Goal: Task Accomplishment & Management: Manage account settings

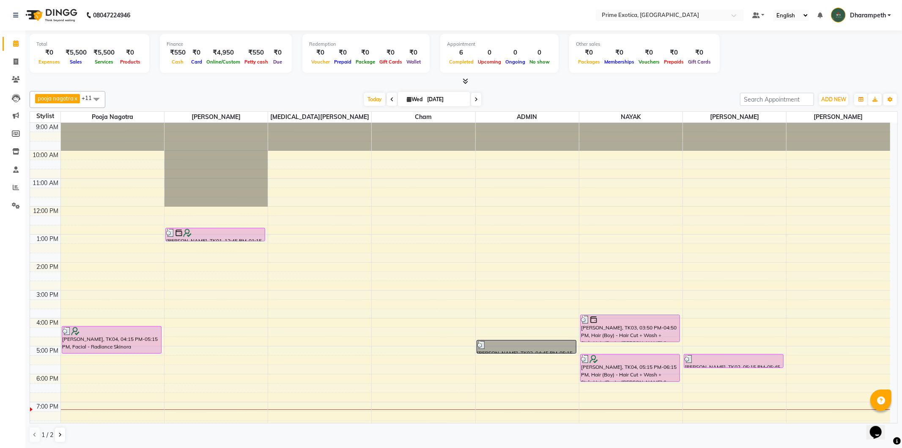
drag, startPoint x: 1, startPoint y: 55, endPoint x: 33, endPoint y: 49, distance: 32.4
click at [33, 49] on app-home "08047224946 Select Location × Prime Exotica, Dharampeth Default Panel My Panel …" at bounding box center [451, 224] width 902 height 448
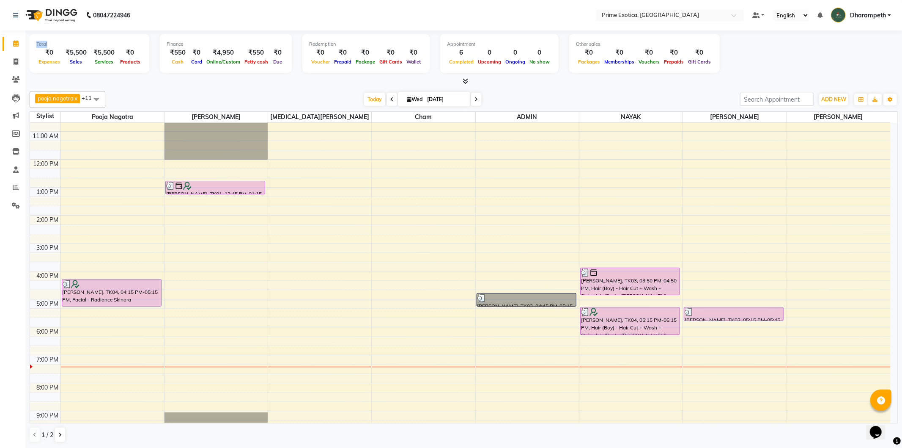
click at [486, 241] on div "9:00 AM 10:00 AM 11:00 AM 12:00 PM 1:00 PM 2:00 PM 3:00 PM 4:00 PM 5:00 PM 6:00…" at bounding box center [460, 271] width 860 height 390
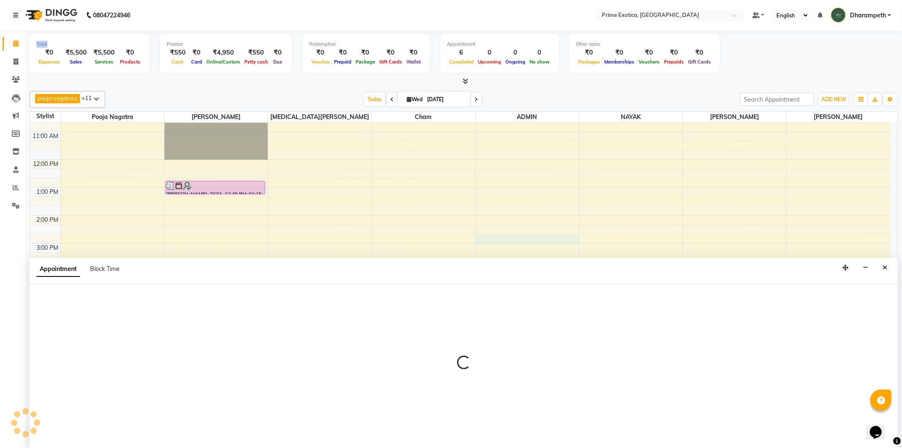
select select "37067"
select select "885"
select select "tentative"
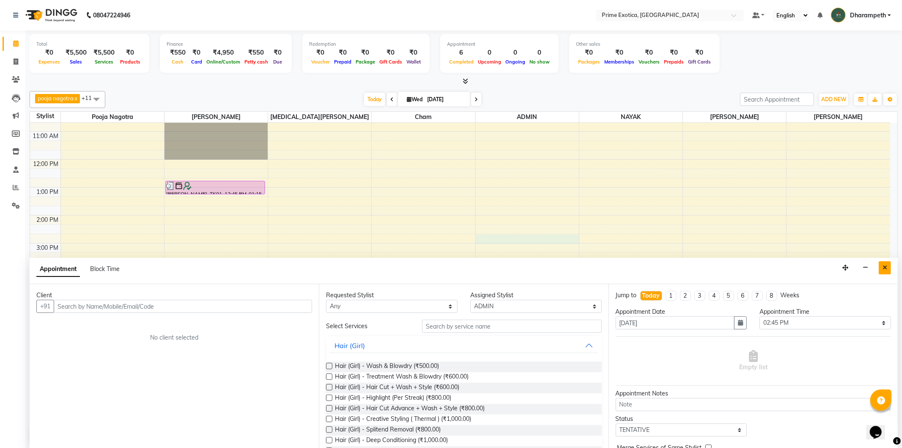
click at [883, 265] on icon "Close" at bounding box center [885, 267] width 5 height 6
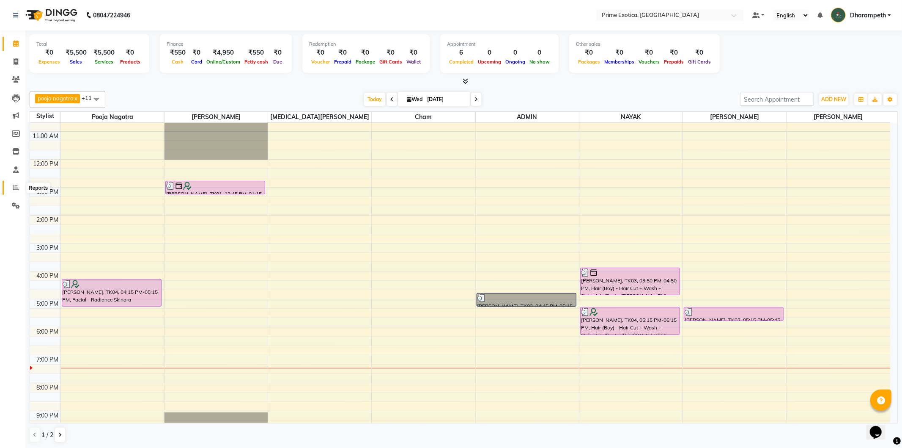
click at [14, 184] on icon at bounding box center [16, 187] width 6 height 6
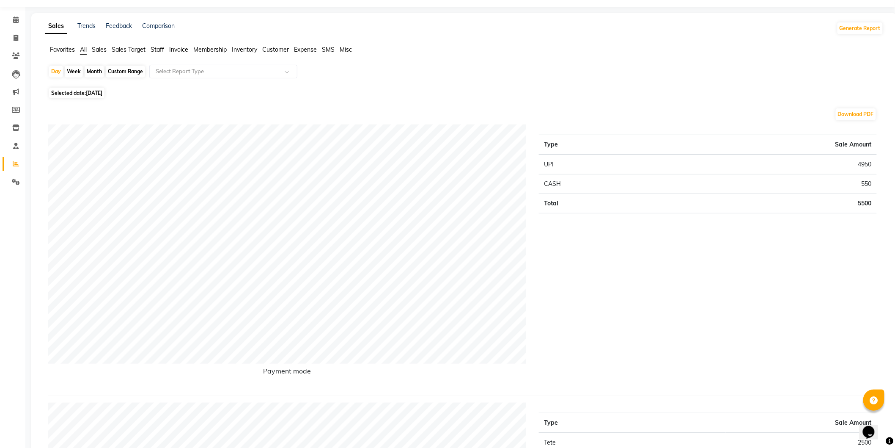
scroll to position [47, 0]
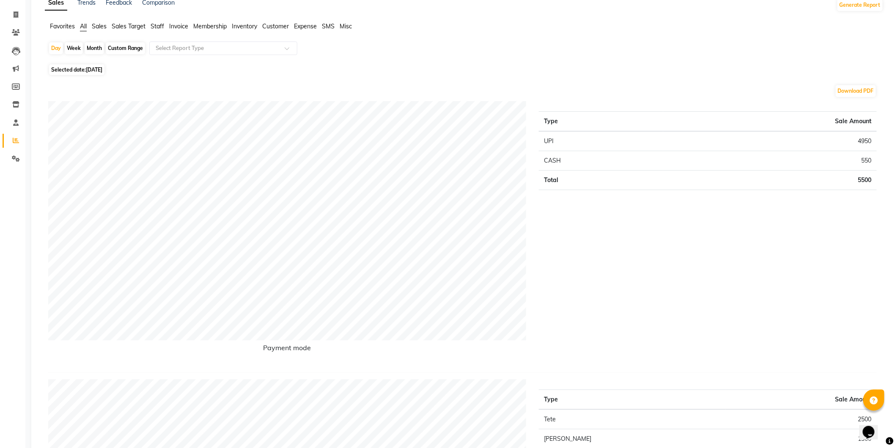
click at [102, 72] on span "[DATE]" at bounding box center [94, 69] width 16 height 6
select select "10"
select select "2025"
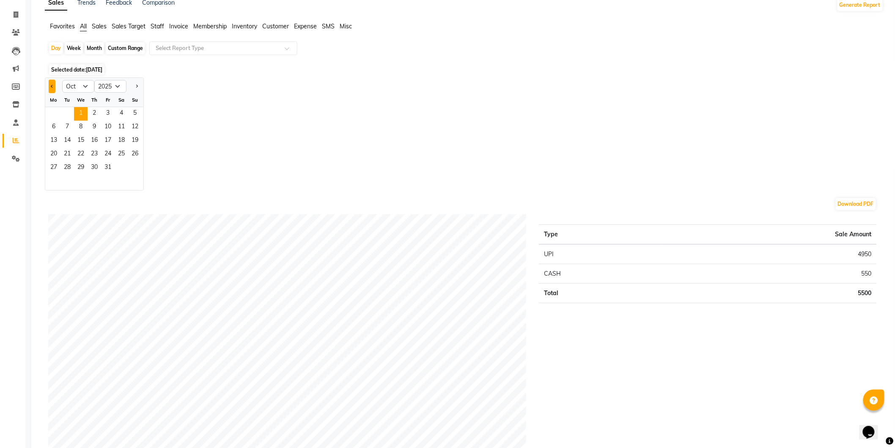
click at [51, 89] on button "Previous month" at bounding box center [52, 87] width 7 height 14
select select "9"
click at [69, 166] on span "30" at bounding box center [67, 168] width 14 height 14
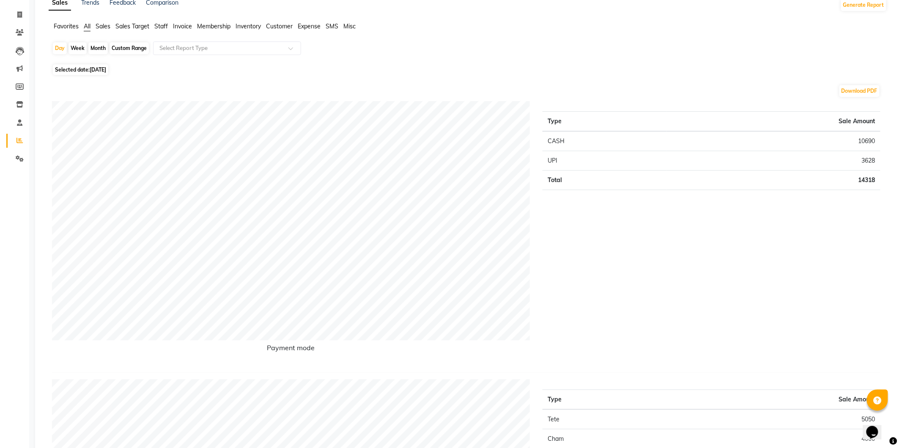
scroll to position [0, 0]
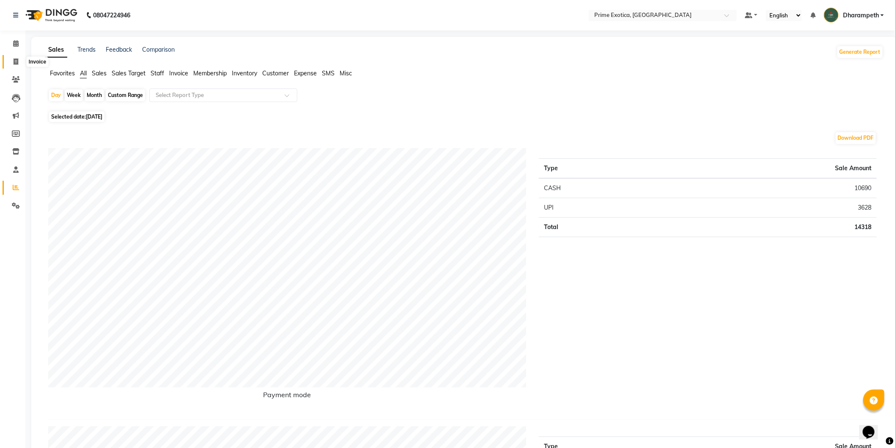
click at [14, 60] on icon at bounding box center [16, 61] width 5 height 6
select select "5380"
select select "service"
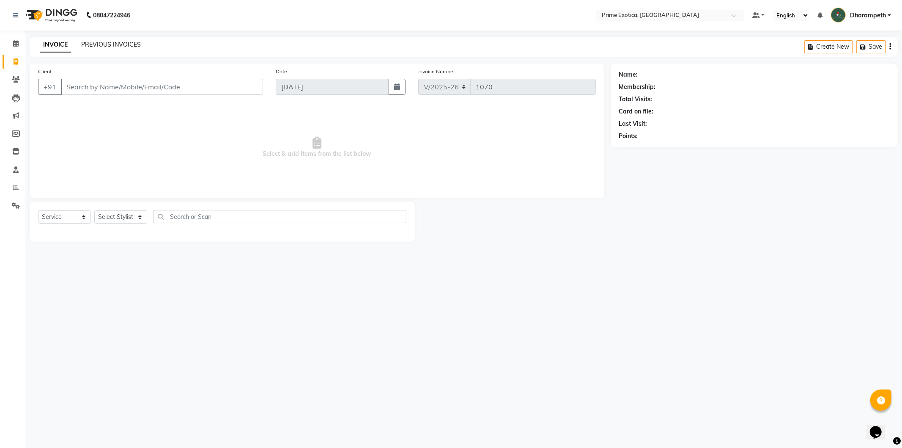
click at [103, 46] on link "PREVIOUS INVOICES" at bounding box center [111, 45] width 60 height 8
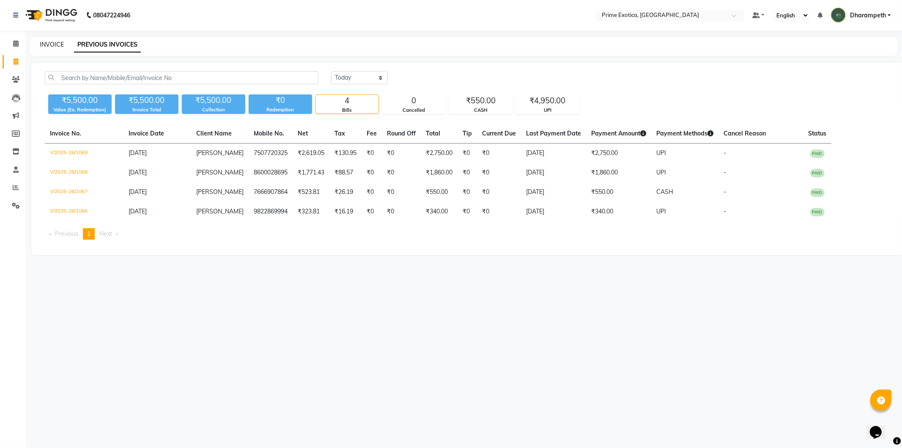
click at [55, 44] on link "INVOICE" at bounding box center [52, 45] width 24 height 8
select select "5380"
select select "service"
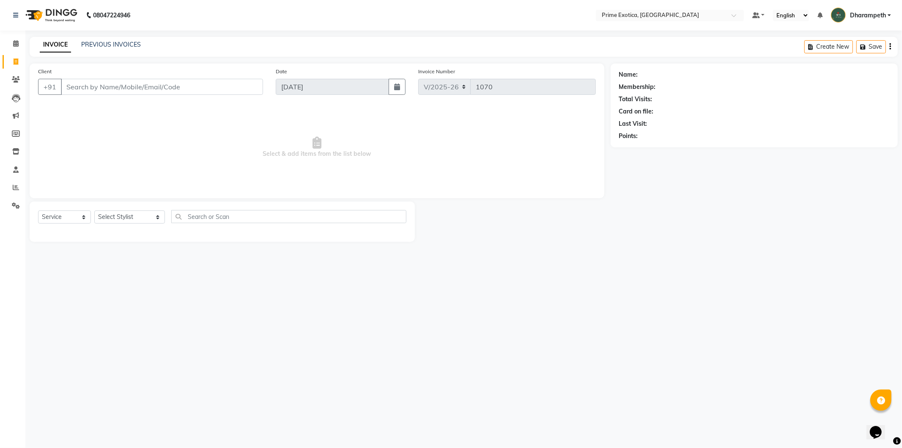
click at [176, 85] on input "Client" at bounding box center [162, 87] width 202 height 16
type input "h"
click at [135, 217] on select "Select Stylist Abhijet ADMIN ANGELA S JOHN cham Darshan Gaikwad Dipak Narnaware…" at bounding box center [129, 216] width 71 height 13
select select "65847"
click at [94, 211] on select "Select Stylist Abhijet ADMIN ANGELA S JOHN cham Darshan Gaikwad Dipak Narnaware…" at bounding box center [129, 216] width 71 height 13
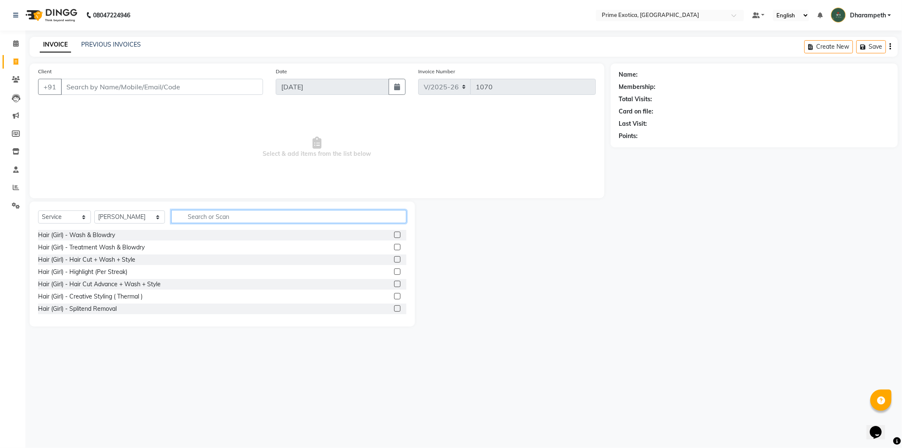
drag, startPoint x: 189, startPoint y: 214, endPoint x: 186, endPoint y: 209, distance: 5.7
click at [189, 214] on input "text" at bounding box center [288, 216] width 235 height 13
type input "hair cut"
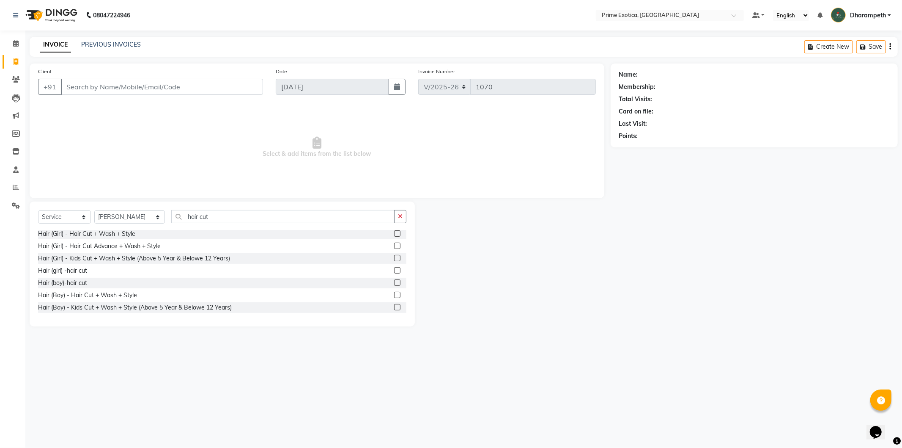
click at [394, 292] on label at bounding box center [397, 294] width 6 height 6
click at [394, 292] on input "checkbox" at bounding box center [396, 294] width 5 height 5
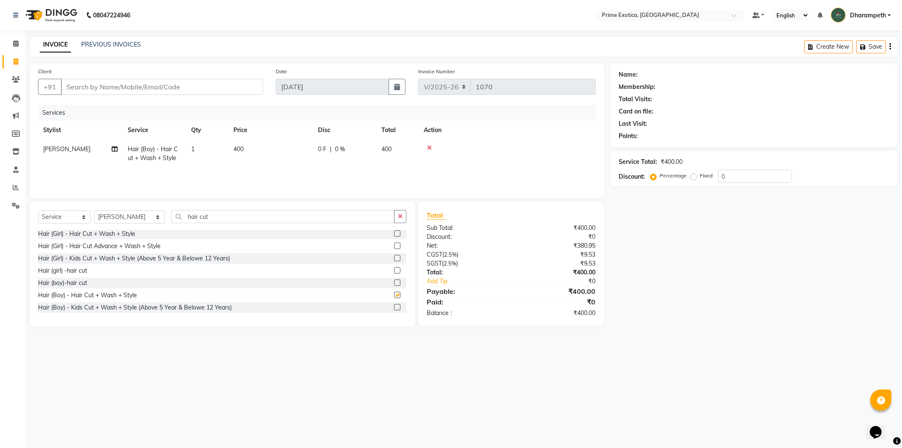
checkbox input "false"
click at [402, 214] on icon "button" at bounding box center [400, 216] width 5 height 6
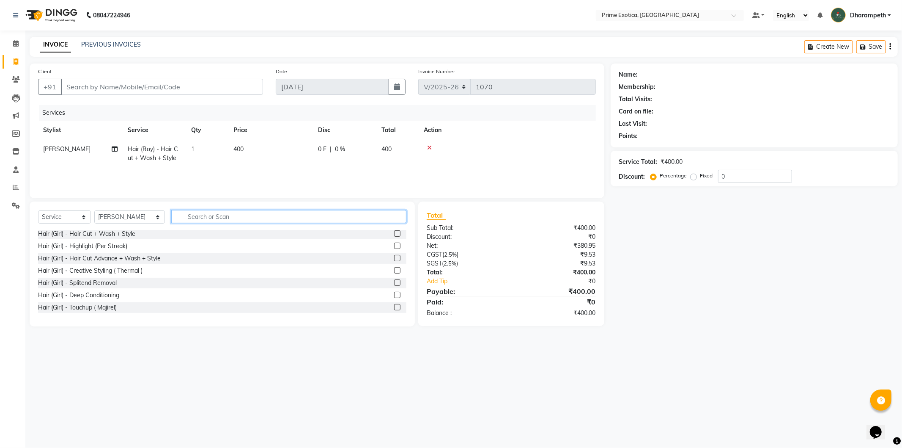
click at [371, 219] on input "text" at bounding box center [288, 216] width 235 height 13
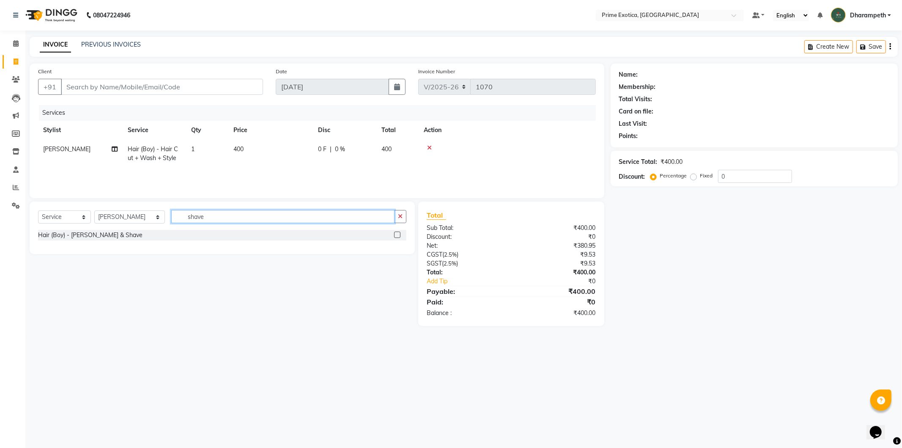
type input "shave"
click at [398, 235] on label at bounding box center [397, 234] width 6 height 6
click at [398, 235] on input "checkbox" at bounding box center [396, 234] width 5 height 5
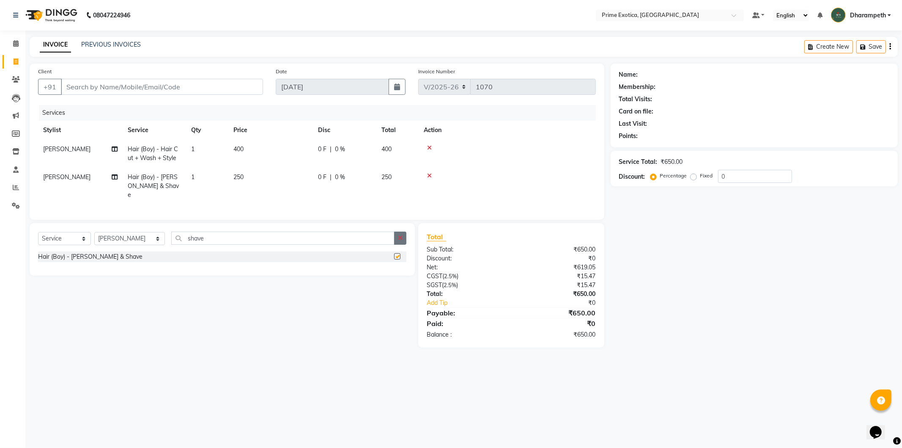
checkbox input "false"
click at [401, 235] on icon "button" at bounding box center [400, 238] width 5 height 6
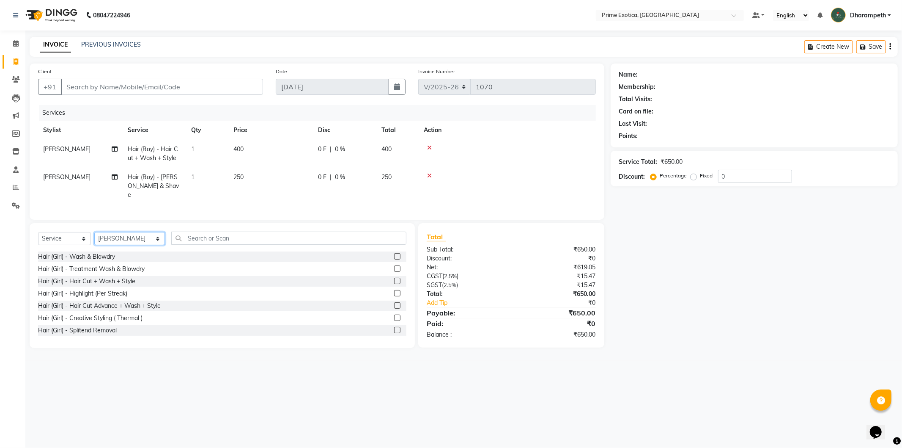
click at [126, 233] on select "Select Stylist Abhijet ADMIN ANGELA S JOHN cham Darshan Gaikwad Dipak Narnaware…" at bounding box center [129, 238] width 71 height 13
select select "38194"
click at [94, 232] on select "Select Stylist Abhijet ADMIN ANGELA S JOHN cham Darshan Gaikwad Dipak Narnaware…" at bounding box center [129, 238] width 71 height 13
click at [196, 233] on input "text" at bounding box center [288, 237] width 235 height 13
type input "s"
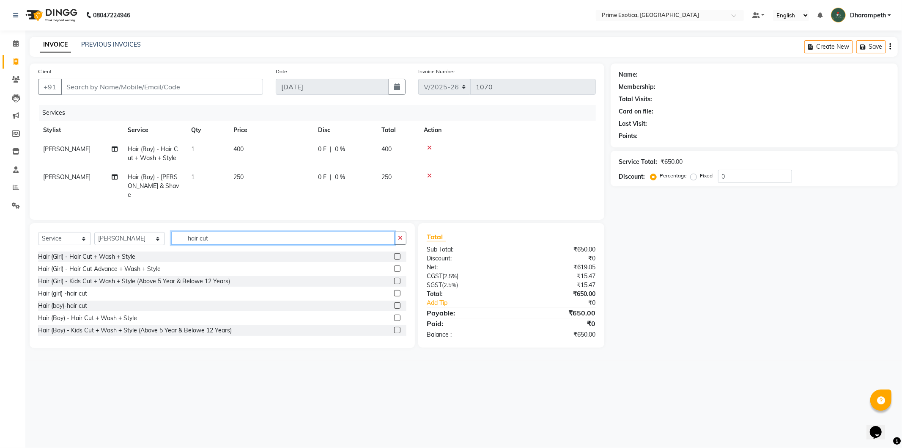
type input "hair cut"
click at [394, 314] on label at bounding box center [397, 317] width 6 height 6
click at [394, 315] on input "checkbox" at bounding box center [396, 317] width 5 height 5
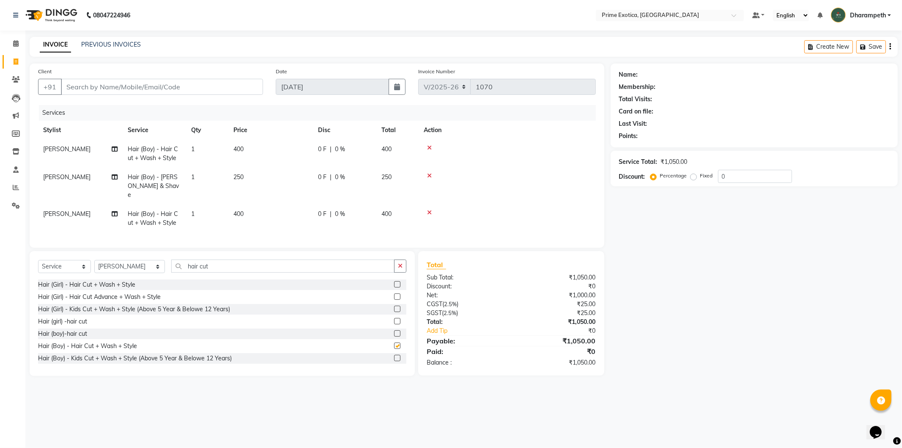
checkbox input "false"
click at [151, 80] on input "Client" at bounding box center [162, 87] width 202 height 16
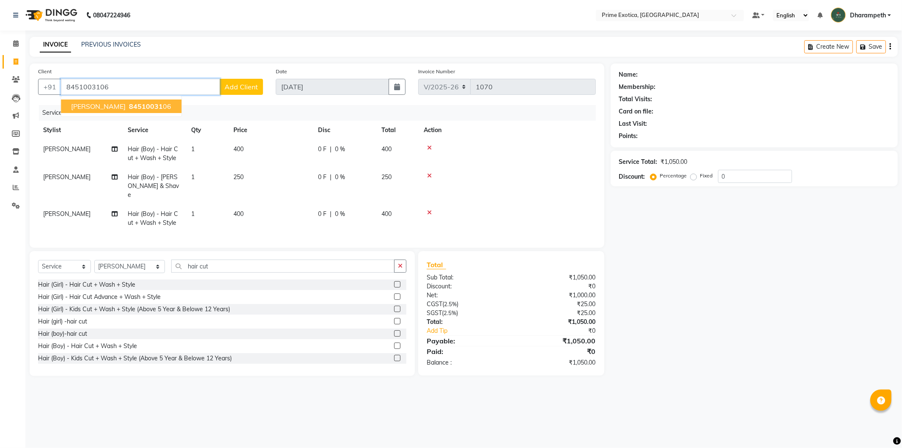
type input "8451003106"
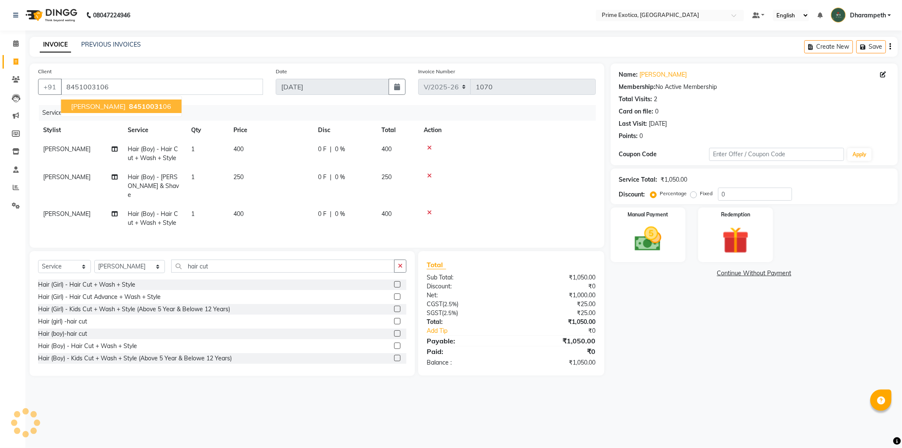
click at [85, 109] on span "[PERSON_NAME]" at bounding box center [98, 106] width 55 height 8
click at [654, 231] on img at bounding box center [648, 239] width 45 height 32
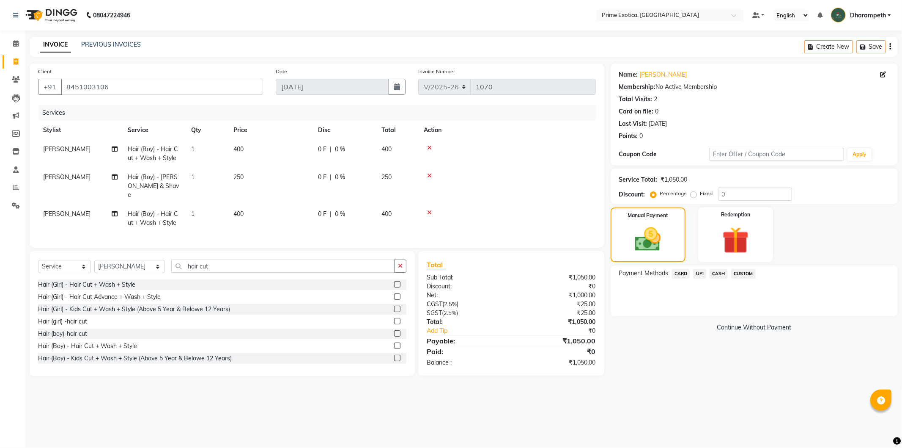
click at [703, 273] on span "UPI" at bounding box center [699, 274] width 13 height 10
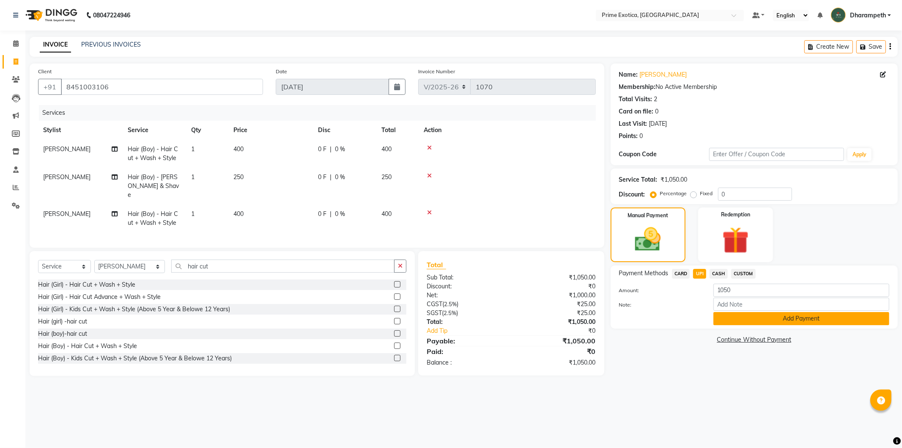
click at [751, 319] on button "Add Payment" at bounding box center [802, 318] width 176 height 13
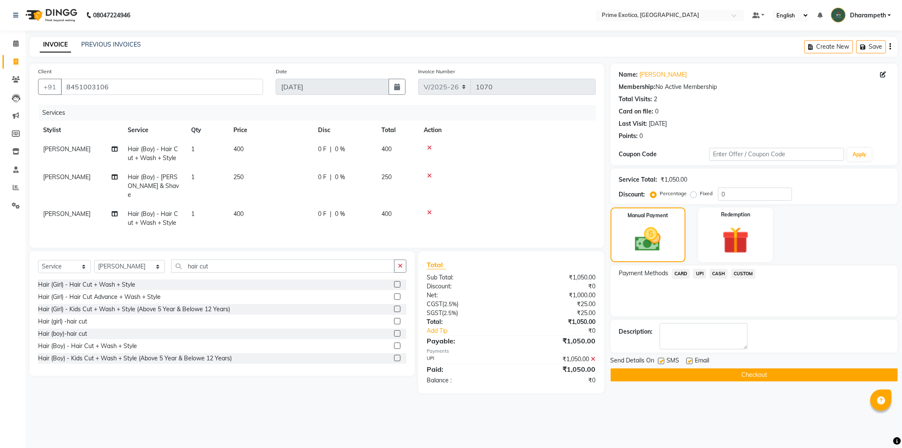
click at [764, 375] on button "Checkout" at bounding box center [754, 374] width 287 height 13
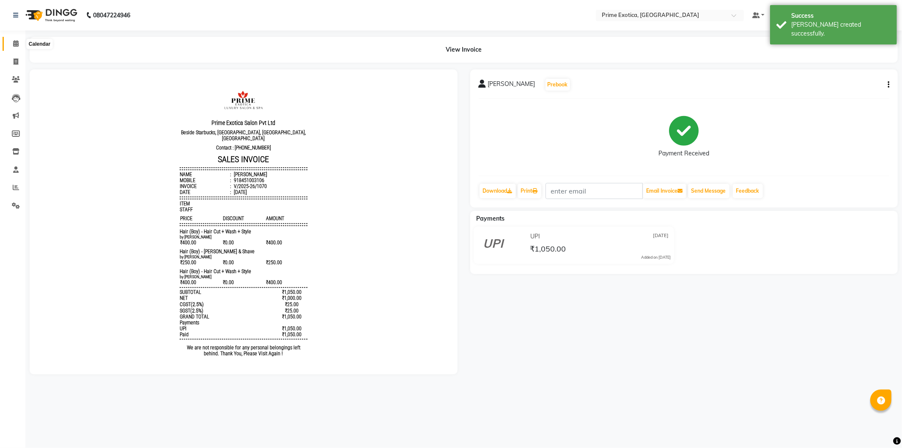
click at [14, 41] on icon at bounding box center [15, 43] width 5 height 6
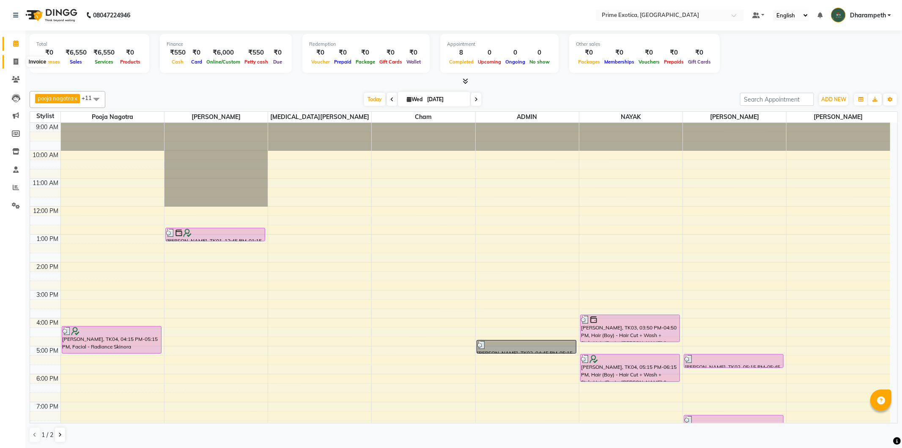
click at [14, 62] on icon at bounding box center [16, 61] width 5 height 6
select select "service"
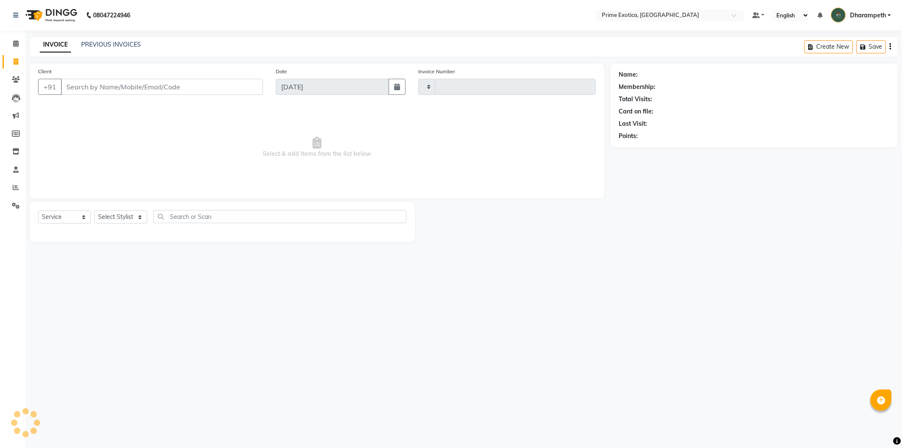
type input "1071"
select select "5380"
click at [118, 41] on link "PREVIOUS INVOICES" at bounding box center [111, 45] width 60 height 8
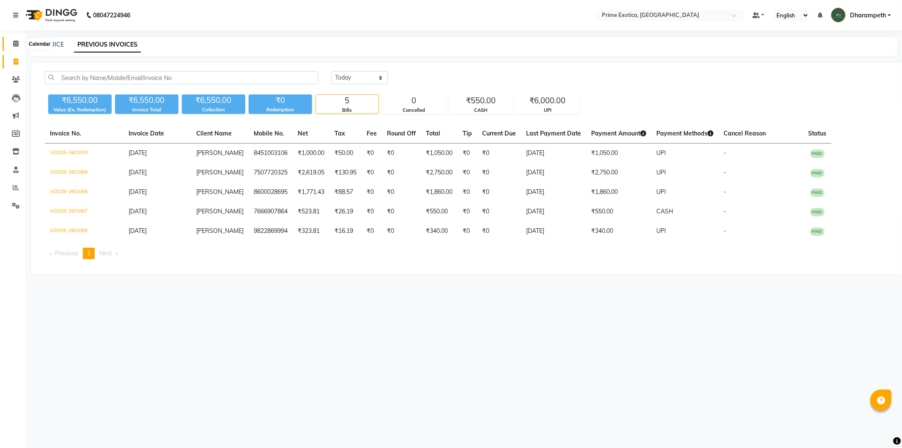
click at [14, 41] on icon at bounding box center [15, 43] width 5 height 6
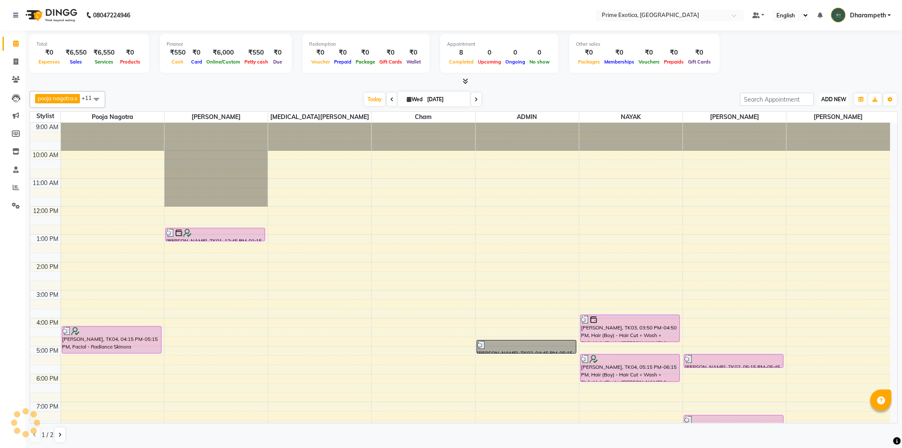
click at [834, 102] on span "ADD NEW" at bounding box center [833, 99] width 25 height 6
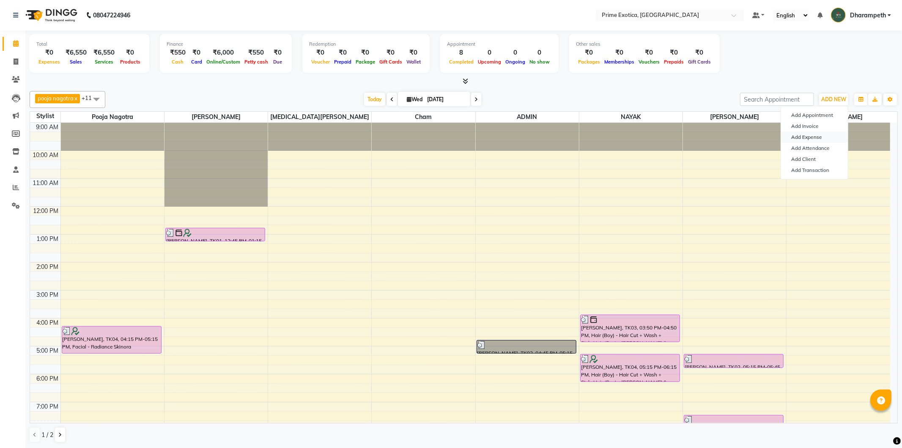
click at [823, 136] on link "Add Expense" at bounding box center [814, 137] width 67 height 11
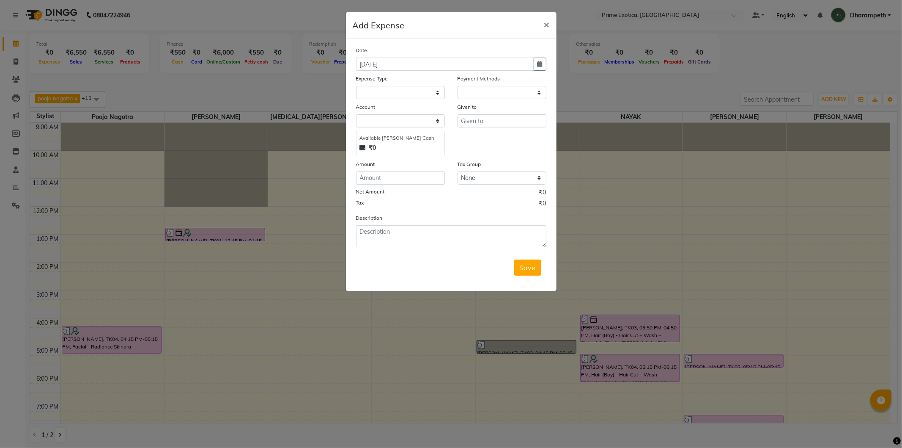
select select "1"
select select "4307"
click at [394, 95] on select "Select ABC Advance Salary Bank charges Car maintenance Cash transfer to bank Ca…" at bounding box center [400, 92] width 89 height 13
select select "11917"
click at [356, 86] on select "Select ABC Advance Salary Bank charges Car maintenance Cash transfer to bank Ca…" at bounding box center [400, 92] width 89 height 13
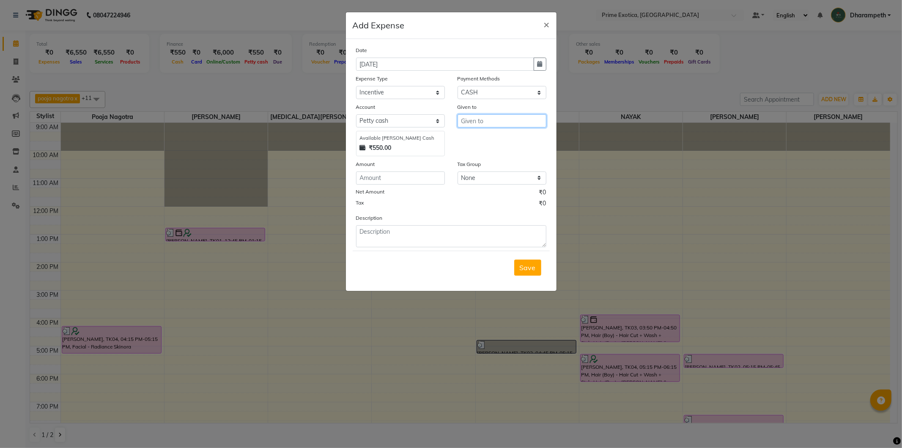
click at [468, 122] on input "text" at bounding box center [502, 120] width 89 height 13
click at [480, 140] on ngb-highlight "AD MIN" at bounding box center [479, 139] width 23 height 8
type input "ADMIN"
click at [421, 181] on input "number" at bounding box center [400, 177] width 89 height 13
type input "450"
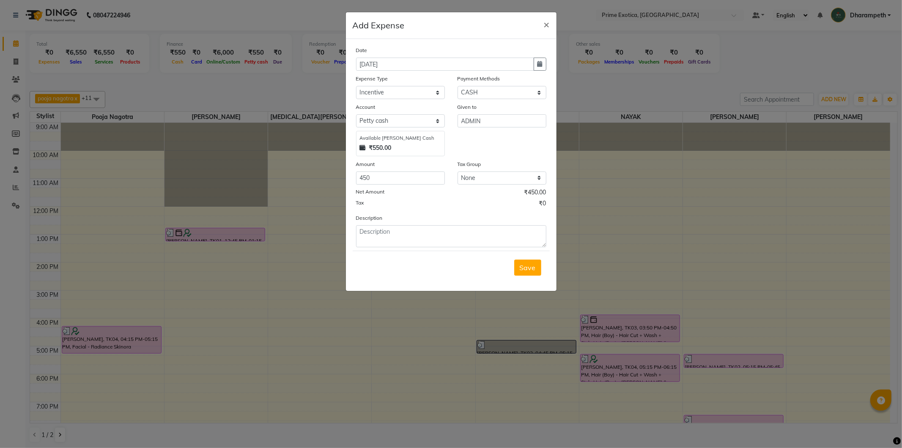
click at [451, 220] on div "Description" at bounding box center [451, 230] width 203 height 34
click at [453, 233] on textarea at bounding box center [451, 236] width 190 height 22
click at [497, 231] on textarea "30th inc 100/-Tete 100/-Cham 50/-Nayak 17th Inc Korean spa" at bounding box center [451, 236] width 190 height 22
click at [404, 242] on textarea "30th inc 100/-Tete 100/-Cham 50/-Nayak 17th Inc Advance Korean spa" at bounding box center [451, 236] width 190 height 22
click at [479, 230] on textarea "30th inc 100/-Tete 100/-Cham 50/-Nayak 17th Inc Advance Korean spa" at bounding box center [451, 236] width 190 height 22
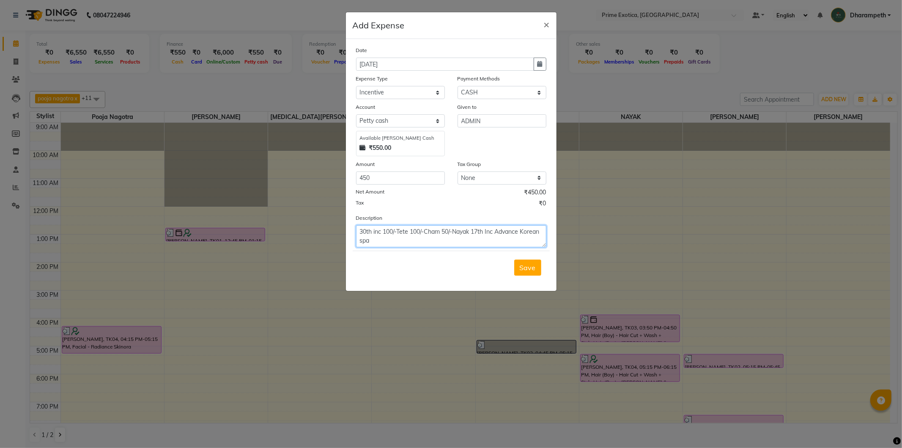
click at [487, 231] on textarea "30th inc 100/-Tete 100/-Cham 50/-Nayak 17th Inc Advance Korean spa" at bounding box center [451, 236] width 190 height 22
click at [528, 235] on textarea "30th inc 100/-Tete 100/-Cham 50/-Nayak 17th & Inc Advance 9th Korean spa" at bounding box center [451, 236] width 190 height 22
click at [485, 230] on textarea "30th inc 100/-Tete 100/-Cham 50/-Nayak 17th & Inc Advance 9th Korean spa" at bounding box center [451, 236] width 190 height 22
click at [491, 231] on textarea "30th inc 100/-Tete 100/-Cham 50/-Nayak 17th & Inc Advance 9th Korean spa" at bounding box center [451, 236] width 190 height 22
click at [429, 244] on textarea "30th inc 100/-Tete 100/-Cham 50/-Nayak 17th & 29th Inc Advance 9th Korean spa" at bounding box center [451, 236] width 190 height 22
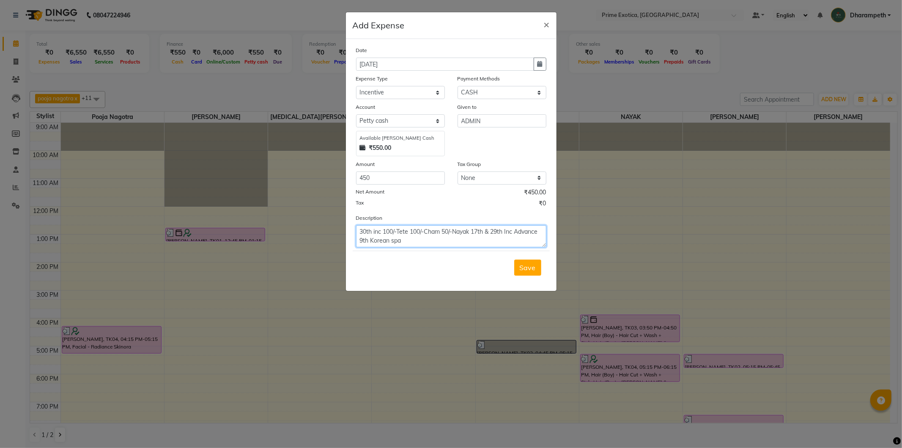
drag, startPoint x: 370, startPoint y: 240, endPoint x: 370, endPoint y: 255, distance: 14.4
click at [370, 246] on textarea "30th inc 100/-Tete 100/-Cham 50/-Nayak 17th & 29th Inc Advance 9th Korean spa" at bounding box center [451, 236] width 190 height 22
click at [406, 244] on textarea "30th inc 100/-Tete 100/-Cham 50/-Nayak 17th & 29th Inc Advance Korean spa" at bounding box center [451, 236] width 190 height 22
type textarea "30th inc 100/-Tete 100/-Cham 50/-Nayak 17th & 29th Inc Advance Korean spa Pooja…"
click at [390, 176] on input "450" at bounding box center [400, 177] width 89 height 13
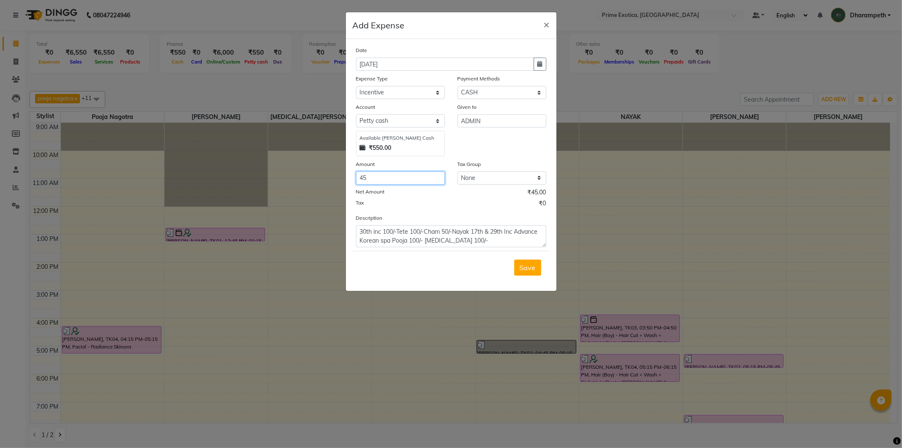
type input "4"
type input "500"
click at [483, 244] on textarea "30th inc 100/-Tete 100/-Cham 50/-Nayak 17th & 29th Inc Advance Korean spa Pooja…" at bounding box center [451, 236] width 190 height 22
type textarea "30th inc 100/-Tete 100/-Cham 50/-Nayak 17th & 29th Inc Advance Korean spa Pooja…"
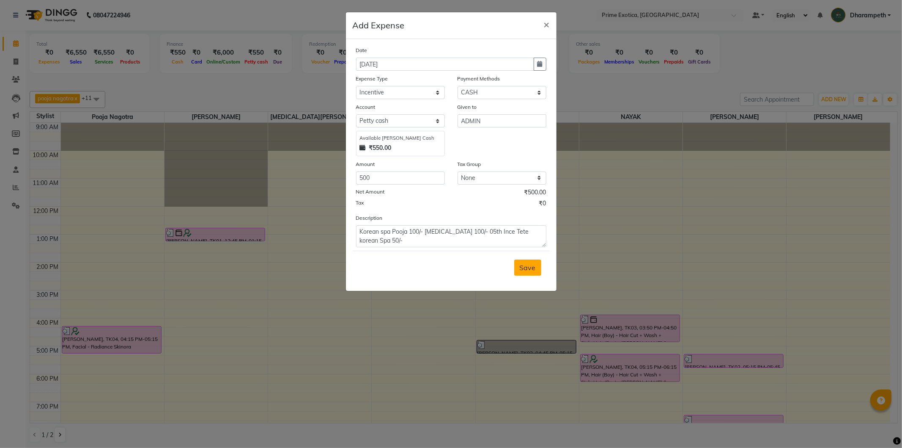
click at [520, 269] on span "Save" at bounding box center [528, 267] width 16 height 8
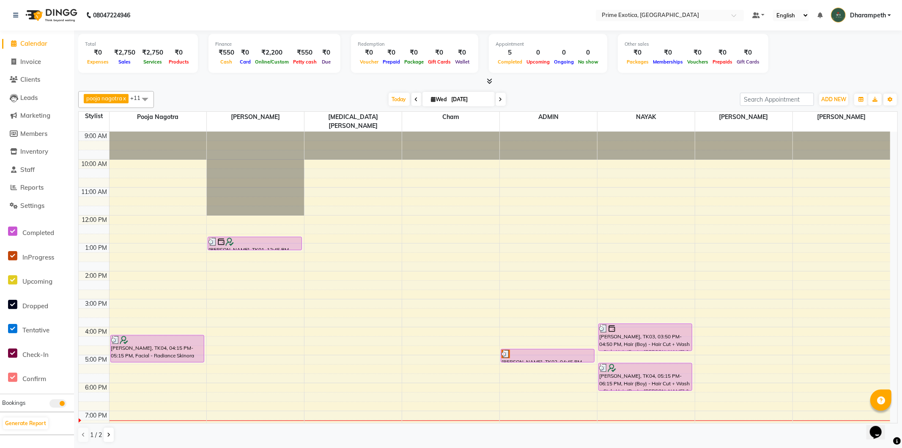
scroll to position [92, 0]
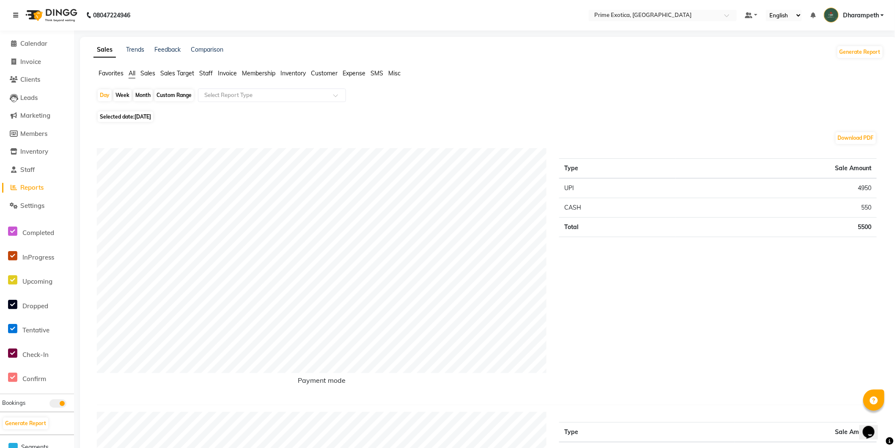
click at [14, 16] on icon at bounding box center [15, 15] width 5 height 6
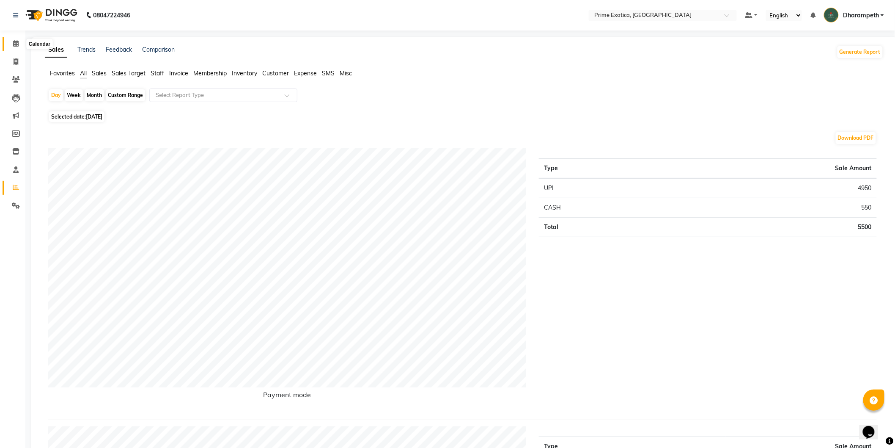
click at [17, 42] on icon at bounding box center [15, 43] width 5 height 6
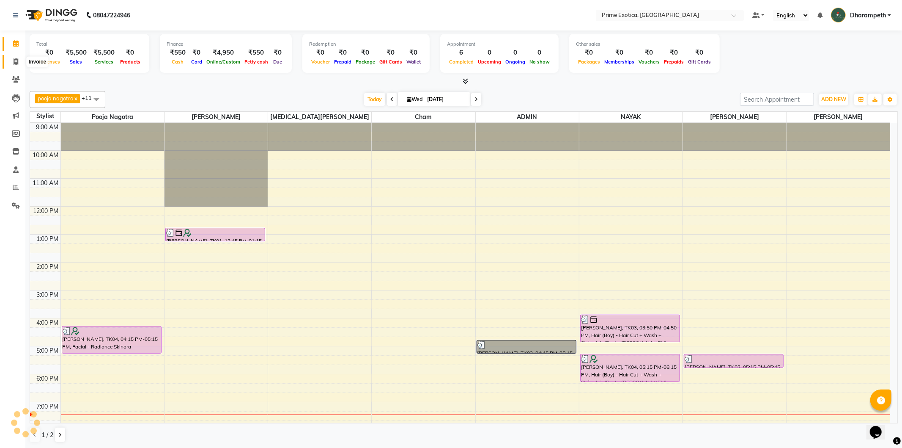
click at [14, 59] on icon at bounding box center [16, 61] width 5 height 6
select select "service"
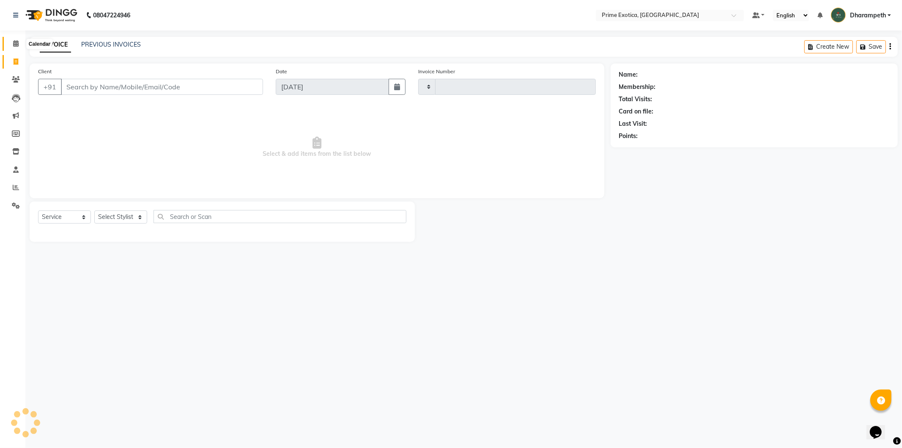
click at [11, 43] on span at bounding box center [15, 44] width 15 height 10
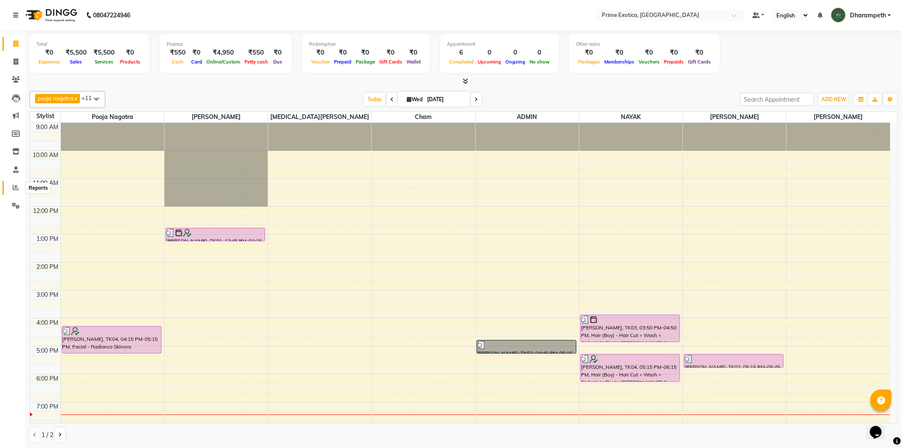
click at [14, 185] on icon at bounding box center [16, 187] width 6 height 6
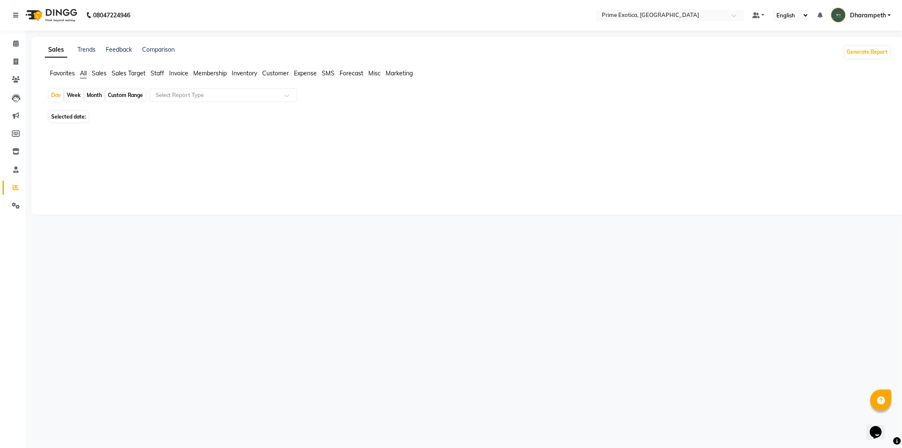
click at [92, 94] on div "Month" at bounding box center [94, 95] width 19 height 12
select select "10"
select select "2025"
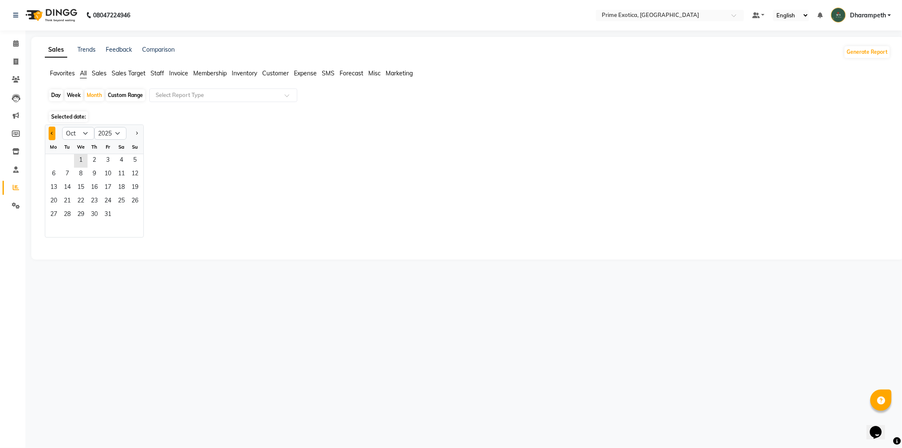
click at [53, 132] on span "Previous month" at bounding box center [52, 132] width 3 height 3
select select "9"
click at [69, 214] on span "30" at bounding box center [67, 215] width 14 height 14
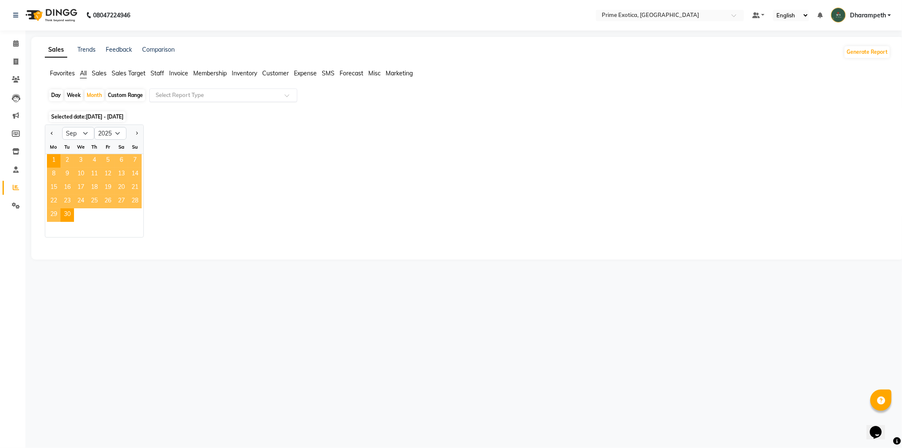
click at [178, 93] on input "text" at bounding box center [215, 95] width 122 height 8
click at [250, 173] on div "Jan Feb Mar Apr May Jun Jul Aug Sep Oct Nov Dec 2015 2016 2017 2018 2019 2020 2…" at bounding box center [468, 180] width 846 height 113
click at [229, 90] on div "Select Report Type" at bounding box center [223, 95] width 148 height 14
click at [238, 162] on div "Jan Feb Mar Apr May Jun Jul Aug Sep Oct Nov Dec 2015 2016 2017 2018 2019 2020 2…" at bounding box center [468, 180] width 846 height 113
click at [70, 214] on span "30" at bounding box center [67, 215] width 14 height 14
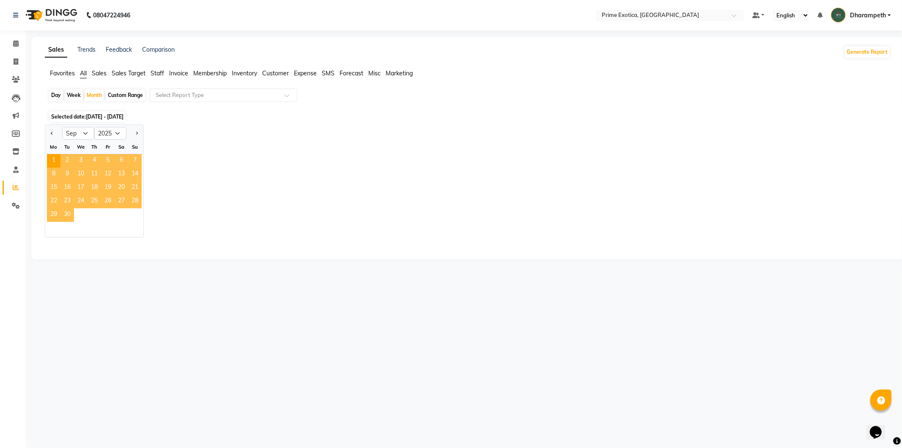
click at [70, 214] on span "30" at bounding box center [67, 215] width 14 height 14
click at [55, 96] on div "Day" at bounding box center [56, 95] width 14 height 12
select select "9"
select select "2025"
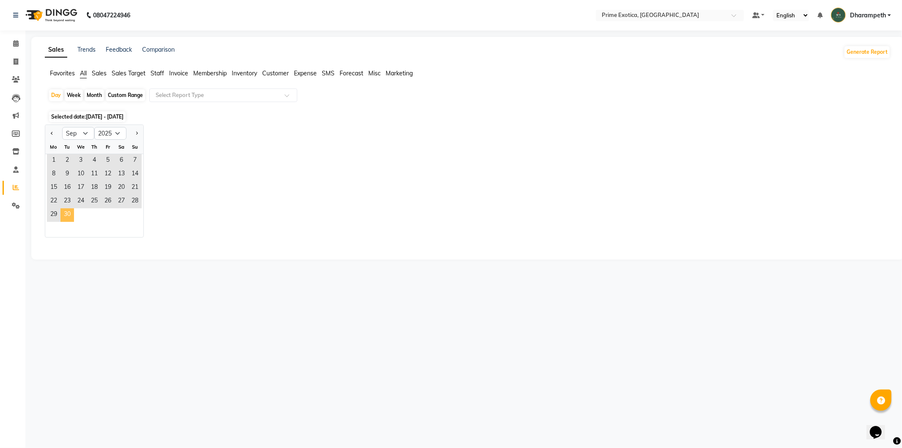
click at [66, 214] on span "30" at bounding box center [67, 215] width 14 height 14
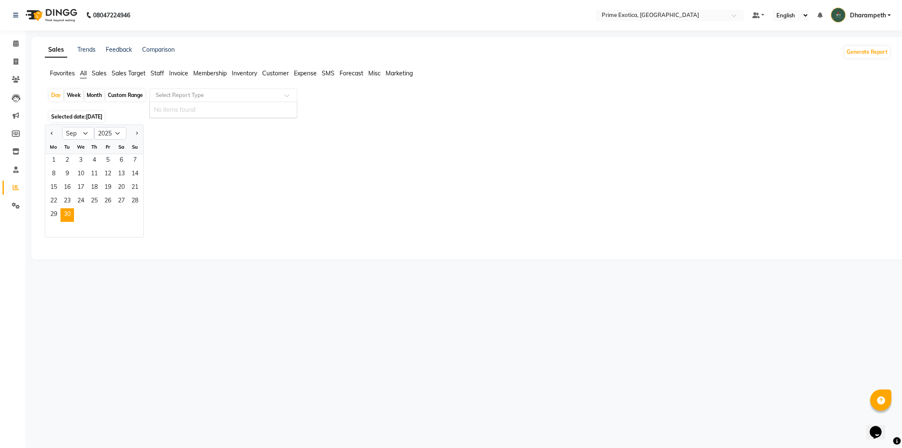
click at [201, 94] on input "text" at bounding box center [215, 95] width 122 height 8
click at [319, 234] on div "Jan Feb Mar Apr May Jun Jul Aug Sep Oct Nov Dec 2015 2016 2017 2018 2019 2020 2…" at bounding box center [468, 180] width 846 height 113
click at [14, 47] on span at bounding box center [15, 44] width 15 height 10
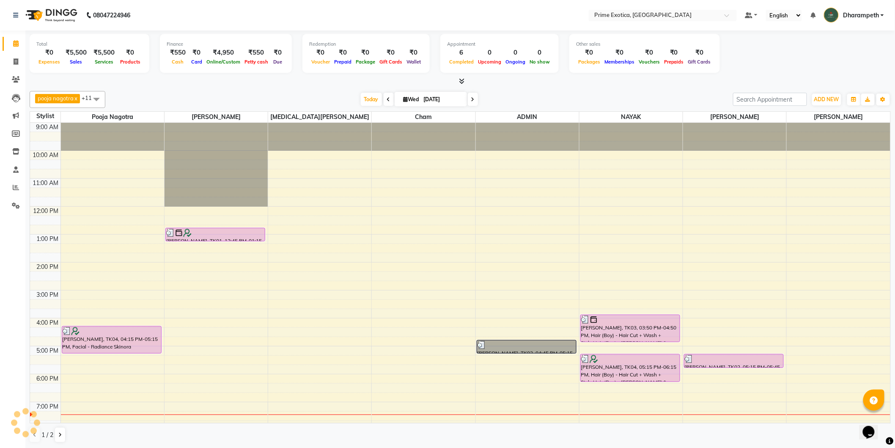
scroll to position [76, 0]
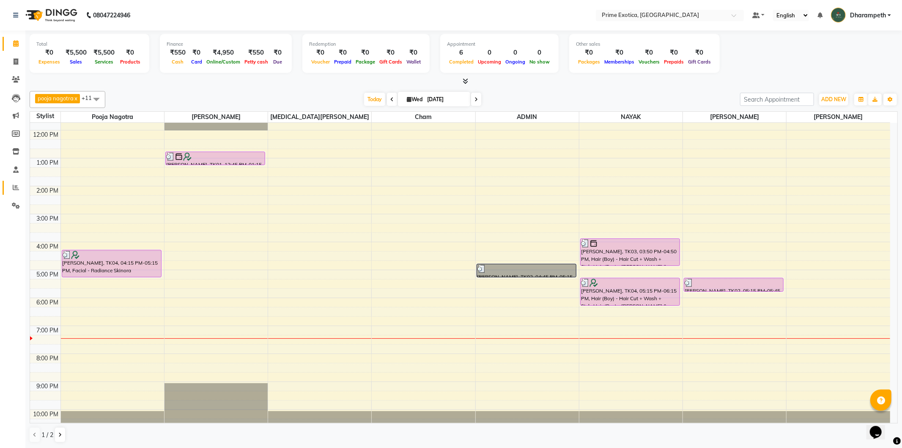
click at [14, 187] on icon at bounding box center [16, 187] width 6 height 6
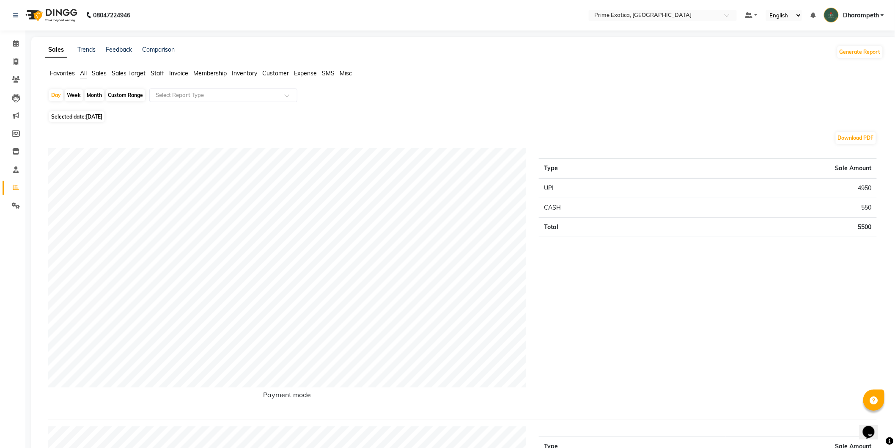
click at [76, 115] on span "Selected date: 01-10-2025" at bounding box center [76, 116] width 55 height 11
select select "10"
select select "2025"
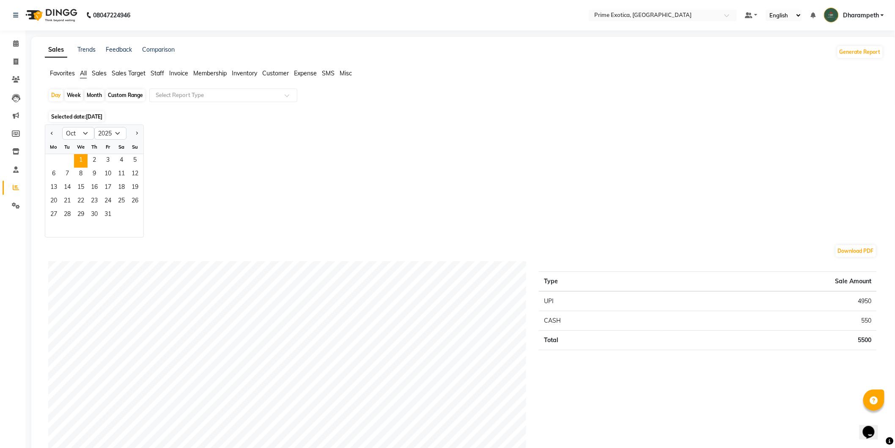
click at [55, 133] on div at bounding box center [53, 133] width 17 height 14
click at [49, 133] on button "Previous month" at bounding box center [52, 133] width 7 height 14
select select "9"
click at [69, 214] on span "30" at bounding box center [67, 215] width 14 height 14
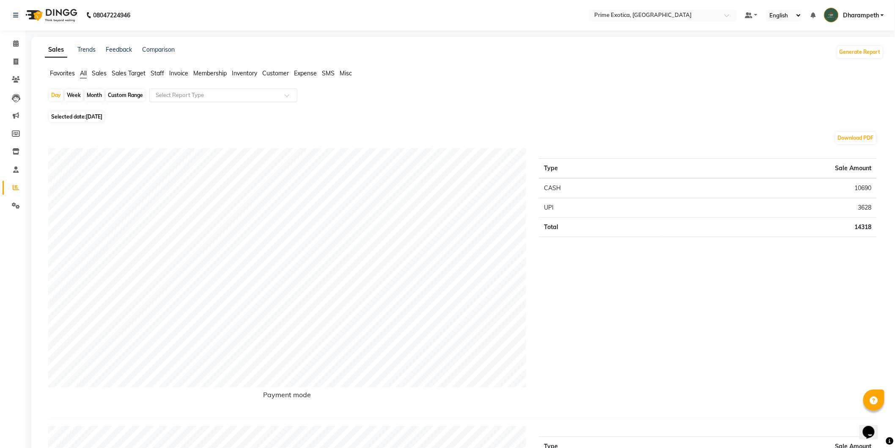
click at [163, 96] on input "text" at bounding box center [215, 95] width 122 height 8
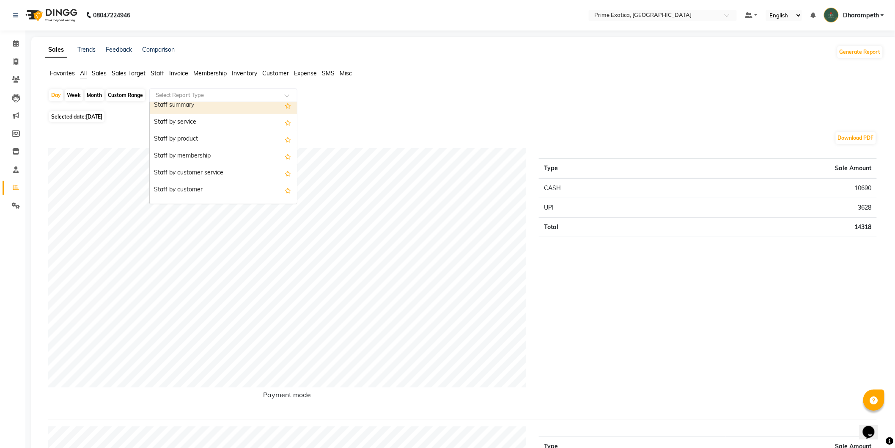
scroll to position [282, 0]
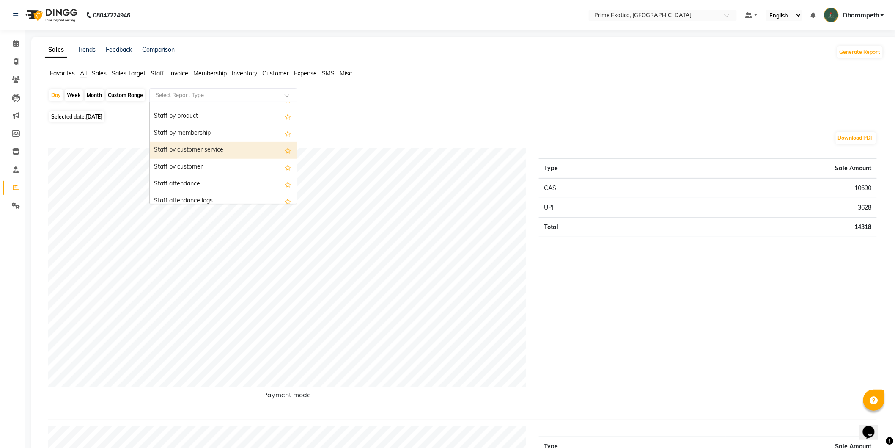
click at [198, 148] on div "Staff by customer service" at bounding box center [223, 150] width 147 height 17
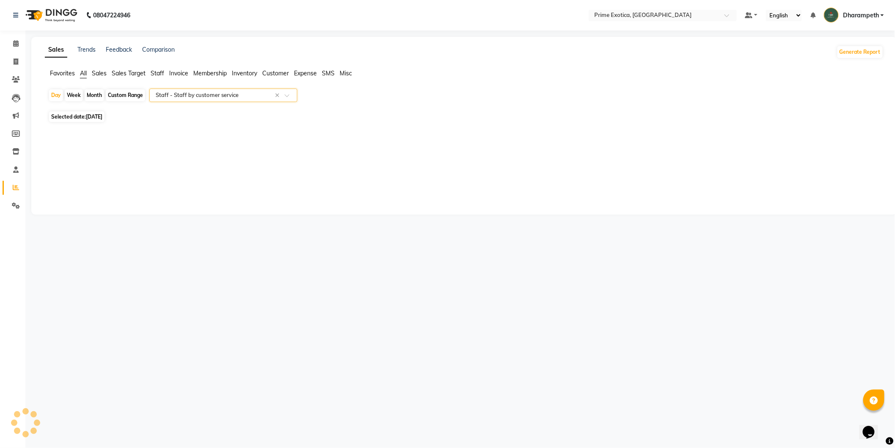
select select "filtered_report"
select select "pdf"
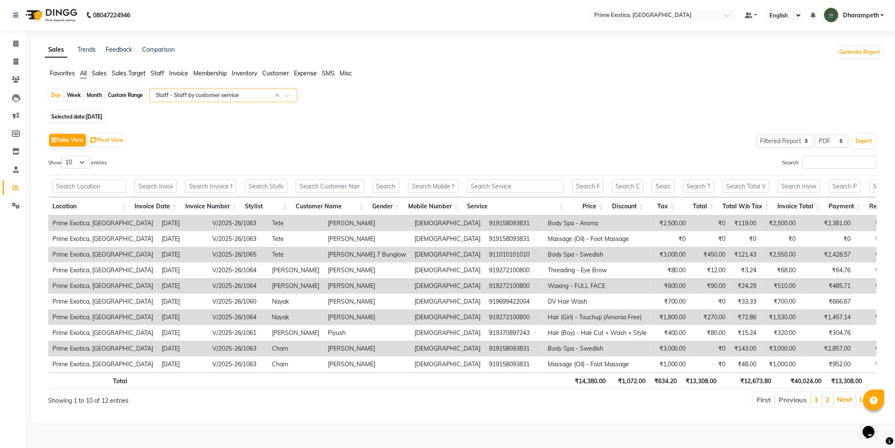
scroll to position [2, 0]
click at [102, 113] on span "30-09-2025" at bounding box center [94, 116] width 16 height 6
select select "9"
select select "2025"
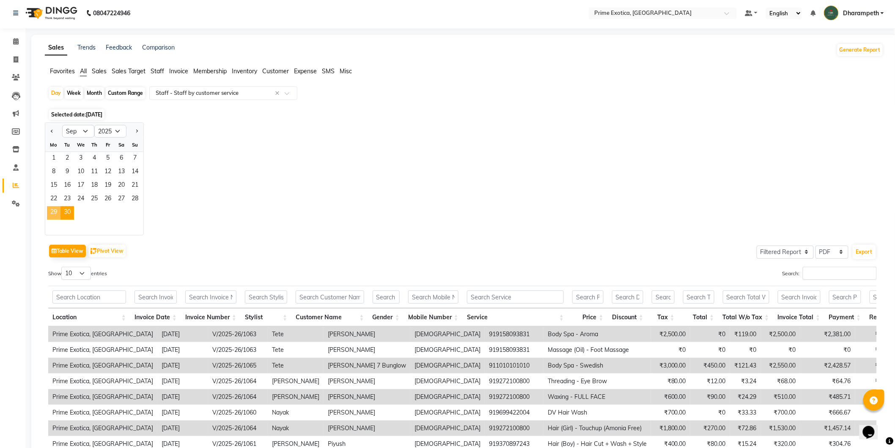
click at [60, 211] on span "29" at bounding box center [54, 213] width 14 height 14
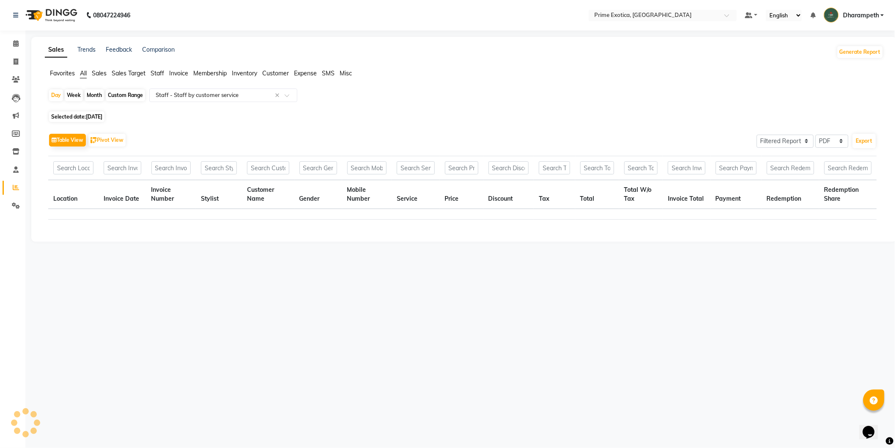
scroll to position [0, 0]
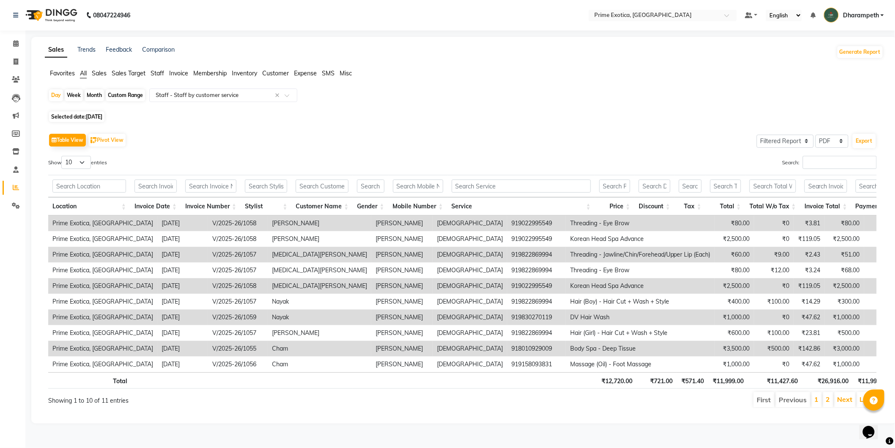
click at [96, 115] on span "29-09-2025" at bounding box center [94, 116] width 16 height 6
select select "9"
select select "2025"
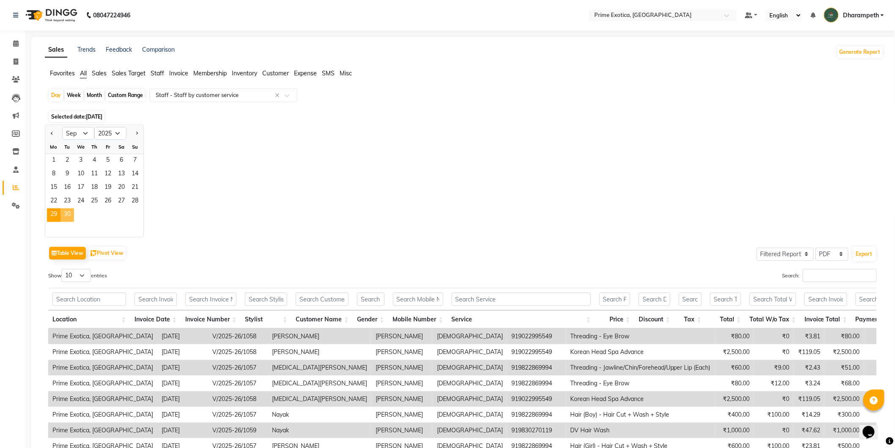
click at [65, 214] on span "30" at bounding box center [67, 215] width 14 height 14
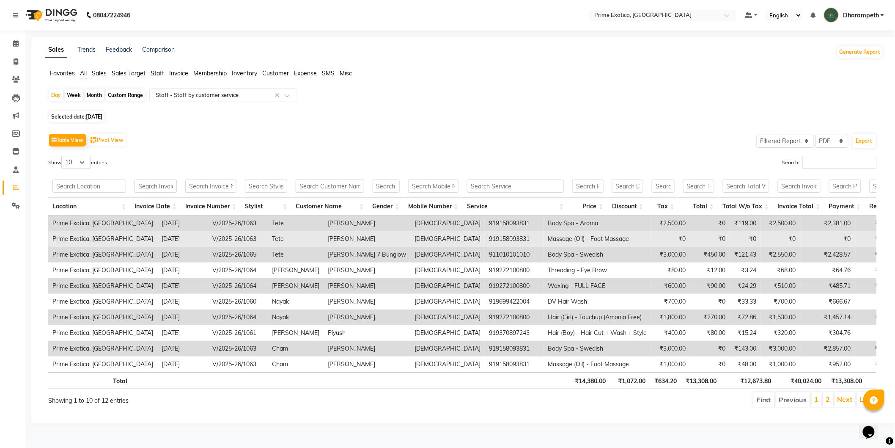
scroll to position [2, 0]
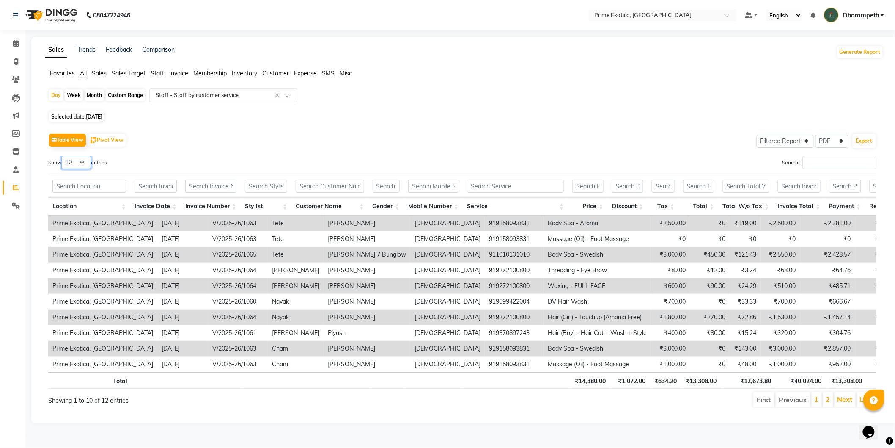
click at [81, 159] on select "10 25 50 100" at bounding box center [76, 162] width 30 height 13
select select "25"
click at [63, 156] on select "10 25 50 100" at bounding box center [76, 162] width 30 height 13
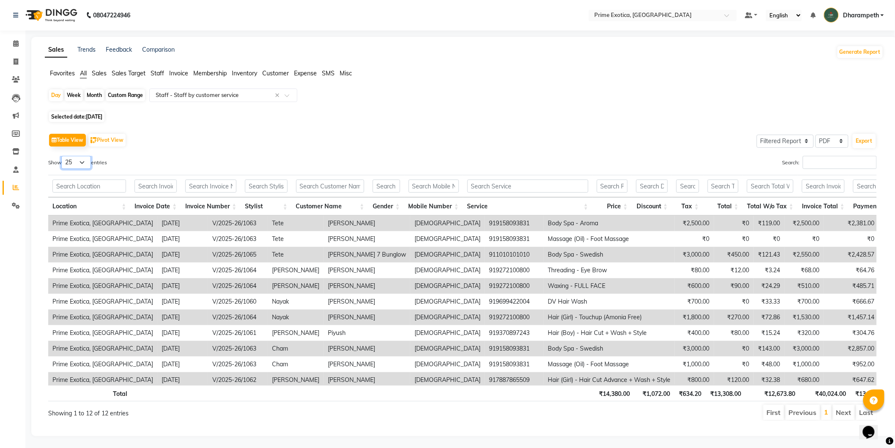
scroll to position [25, 0]
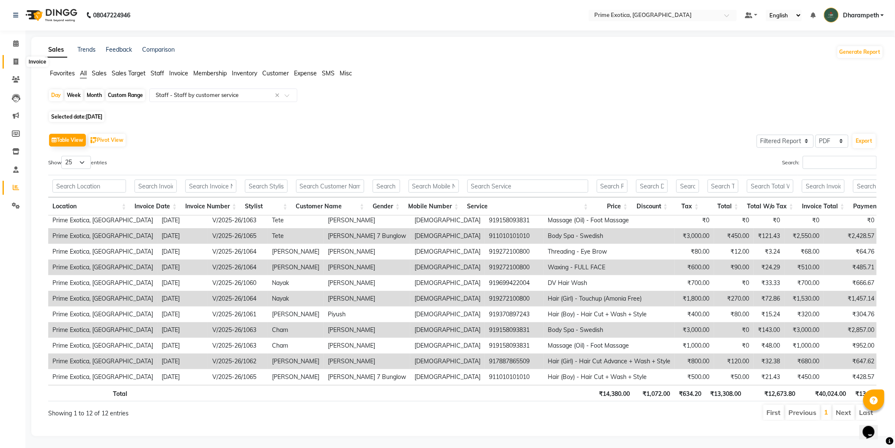
click at [16, 64] on icon at bounding box center [16, 61] width 5 height 6
select select "5380"
select select "service"
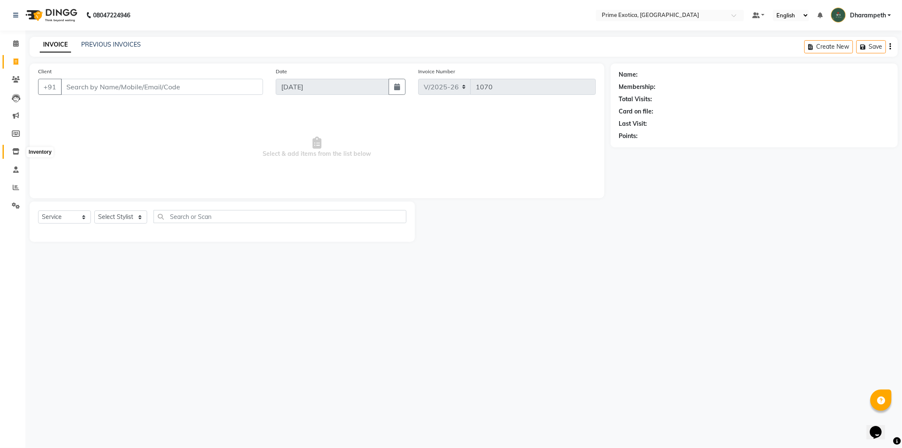
click at [16, 149] on icon at bounding box center [15, 151] width 7 height 6
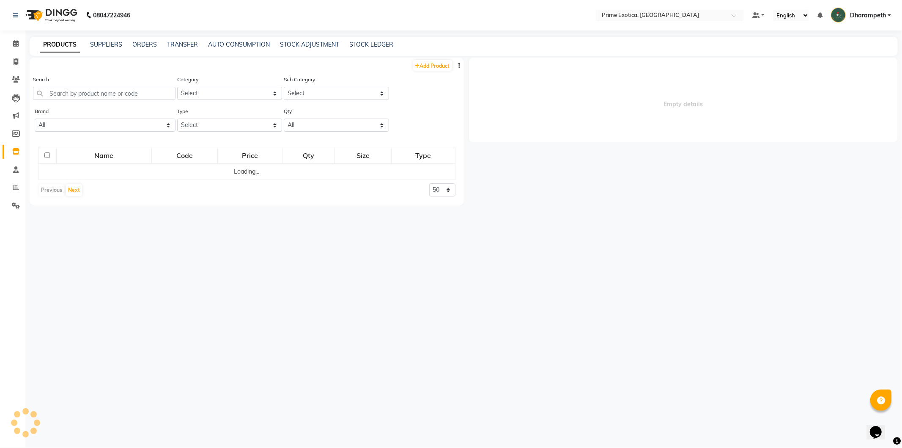
select select
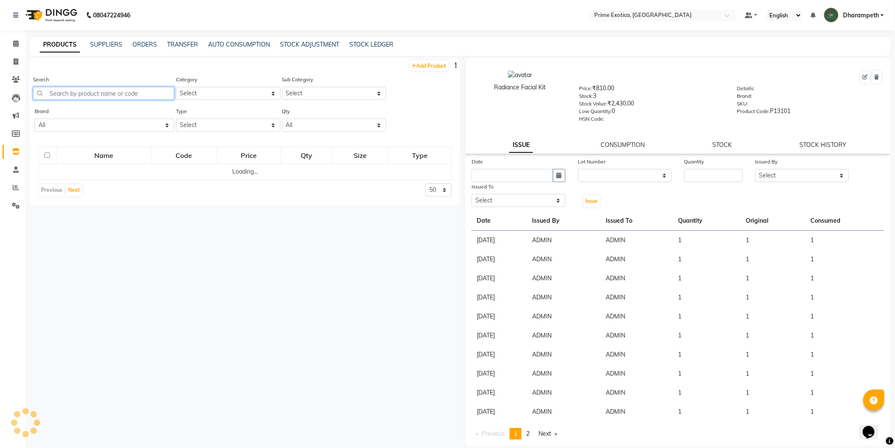
click at [107, 96] on input "text" at bounding box center [103, 93] width 141 height 13
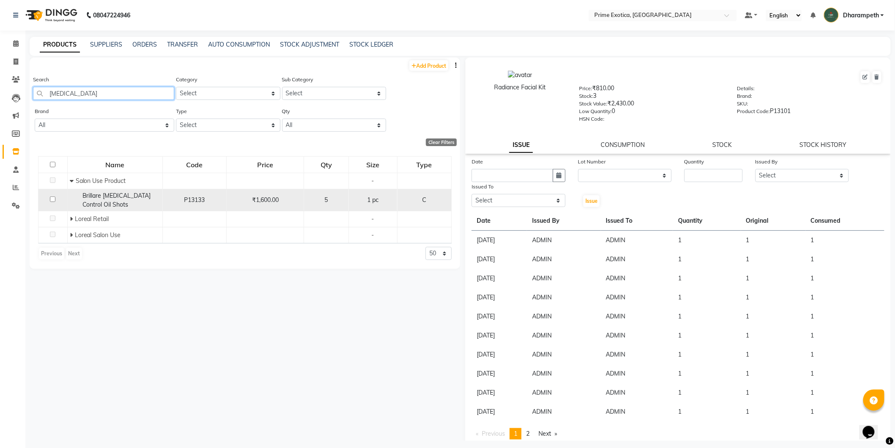
type input "dandruff"
click at [52, 199] on input "checkbox" at bounding box center [52, 198] width 5 height 5
checkbox input "true"
select select
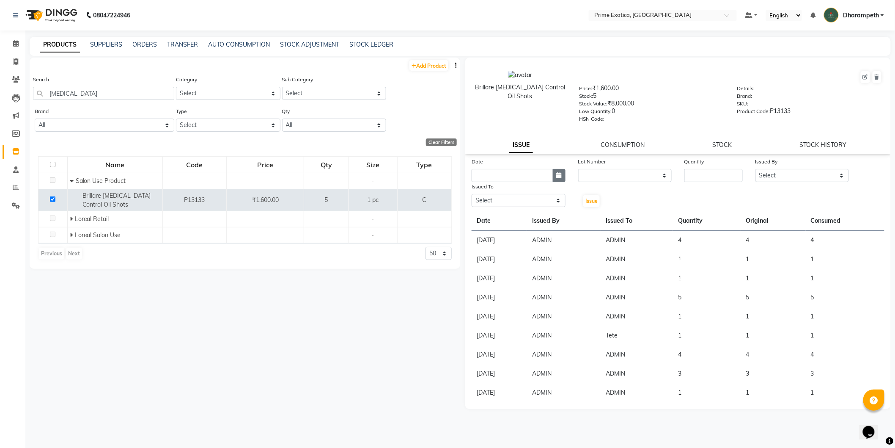
click at [563, 176] on button "button" at bounding box center [559, 175] width 13 height 13
select select "10"
select select "2025"
click at [507, 218] on div "1" at bounding box center [508, 219] width 14 height 14
type input "01-10-2025"
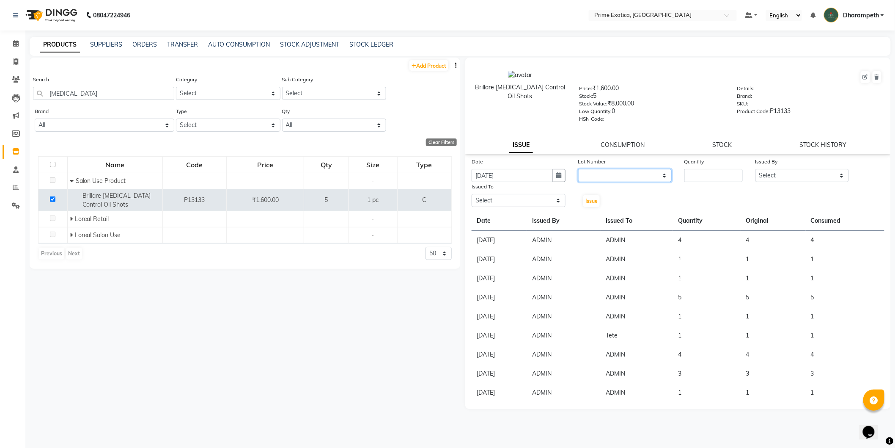
click at [610, 173] on select "None" at bounding box center [625, 175] width 94 height 13
select select "0: null"
click at [578, 169] on select "None" at bounding box center [625, 175] width 94 height 13
click at [709, 170] on input "number" at bounding box center [713, 175] width 58 height 13
type input "1"
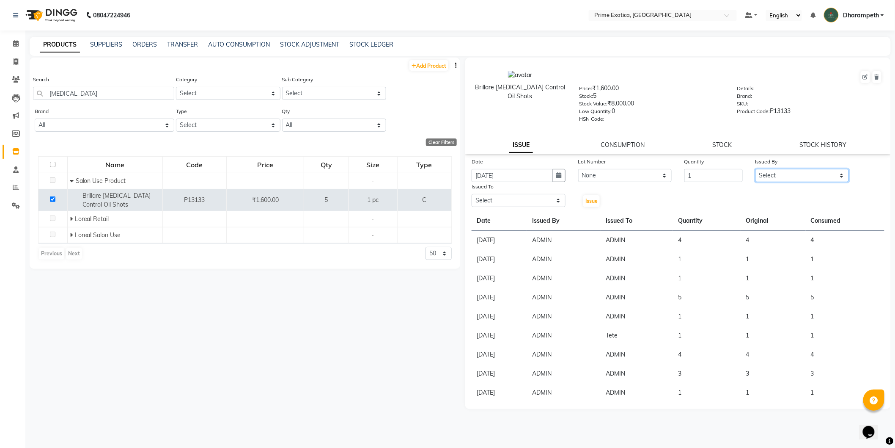
click at [767, 176] on select "Select Abhijet ADMIN ANGELA S JOHN cham Darshan Gaikwad Dipak Narnaware Kashish…" at bounding box center [802, 175] width 94 height 13
select select "37067"
click at [755, 169] on select "Select Abhijet ADMIN ANGELA S JOHN cham Darshan Gaikwad Dipak Narnaware Kashish…" at bounding box center [802, 175] width 94 height 13
click at [483, 201] on select "Select Abhijet ADMIN ANGELA S JOHN cham Darshan Gaikwad Dipak Narnaware Kashish…" at bounding box center [519, 200] width 94 height 13
select select "37067"
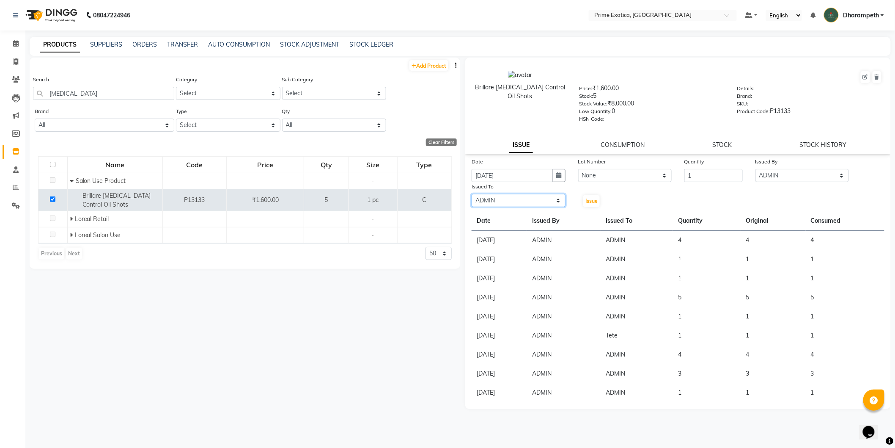
click at [472, 194] on select "Select Abhijet ADMIN ANGELA S JOHN cham Darshan Gaikwad Dipak Narnaware Kashish…" at bounding box center [519, 200] width 94 height 13
click at [588, 203] on span "Issue" at bounding box center [591, 201] width 12 height 6
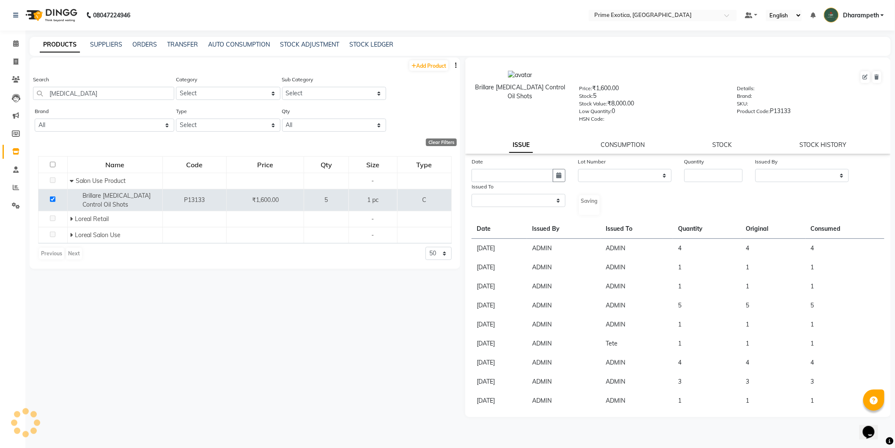
select select
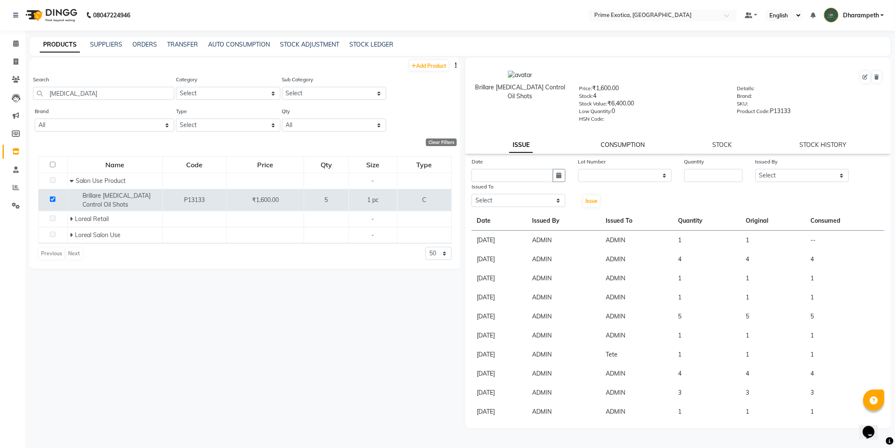
click at [624, 142] on link "CONSUMPTION" at bounding box center [623, 145] width 44 height 8
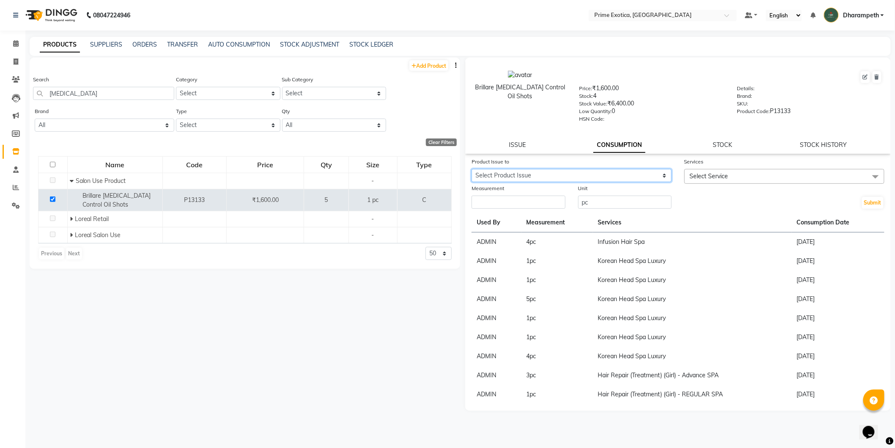
click at [618, 170] on select "Select Product Issue 2025-10-01, Issued to: ADMIN, Balance: 1" at bounding box center [572, 175] width 200 height 13
select select "1278227"
click at [472, 169] on select "Select Product Issue 2025-10-01, Issued to: ADMIN, Balance: 1" at bounding box center [572, 175] width 200 height 13
click at [725, 173] on span "Select Service" at bounding box center [709, 176] width 38 height 8
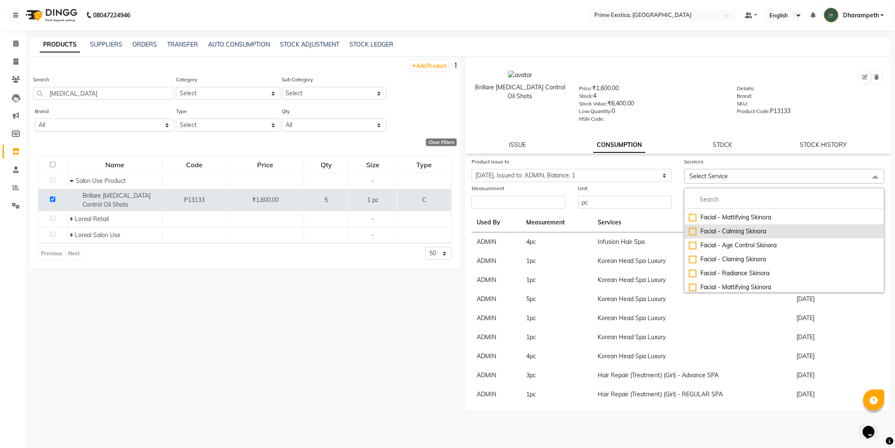
scroll to position [47, 0]
click at [728, 199] on input "multiselect-search" at bounding box center [784, 199] width 191 height 9
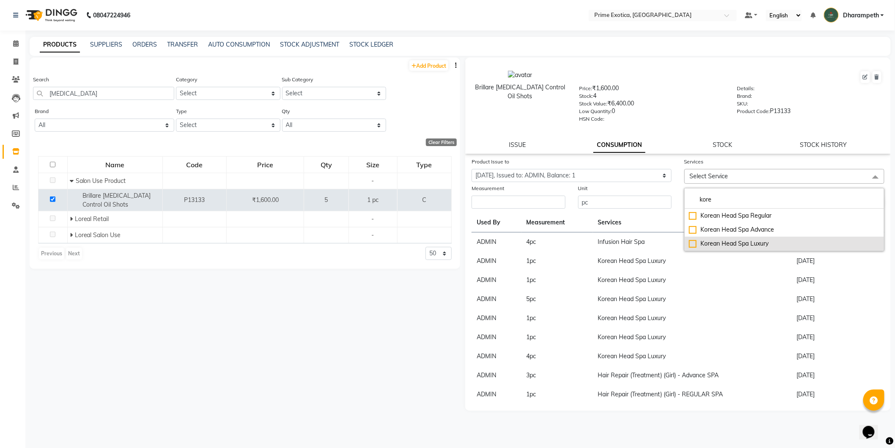
type input "kore"
click at [713, 250] on li "Korean Head Spa Luxury" at bounding box center [784, 243] width 199 height 14
checkbox input "true"
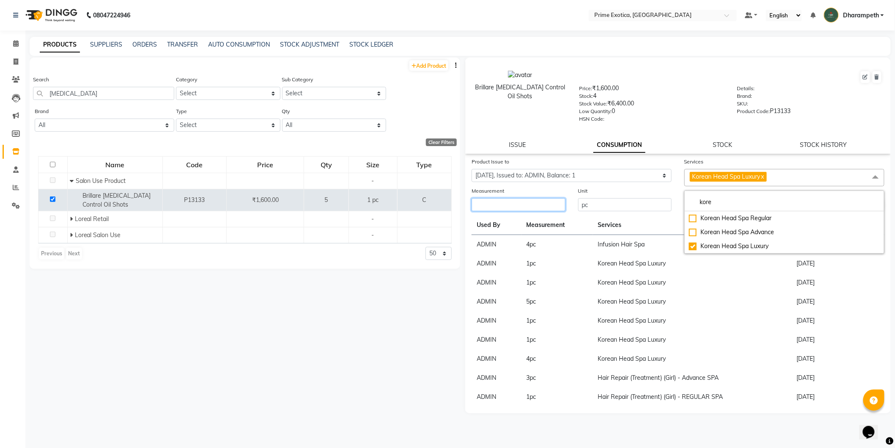
click at [536, 206] on input "number" at bounding box center [519, 204] width 94 height 13
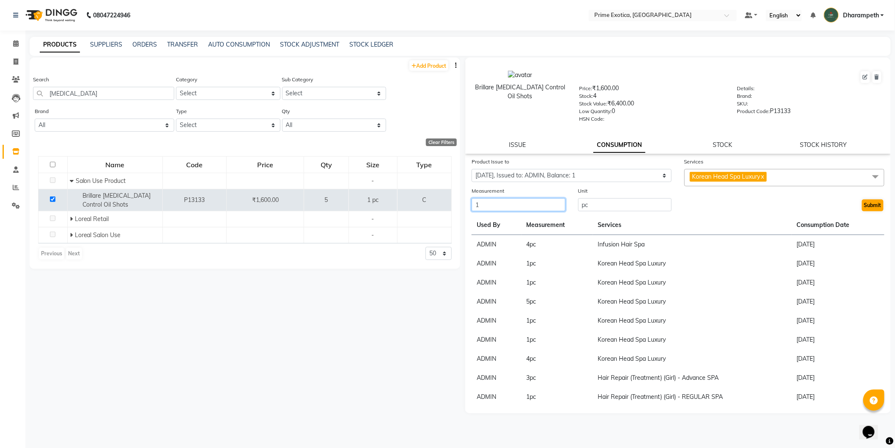
type input "1"
click at [868, 206] on button "Submit" at bounding box center [873, 205] width 22 height 12
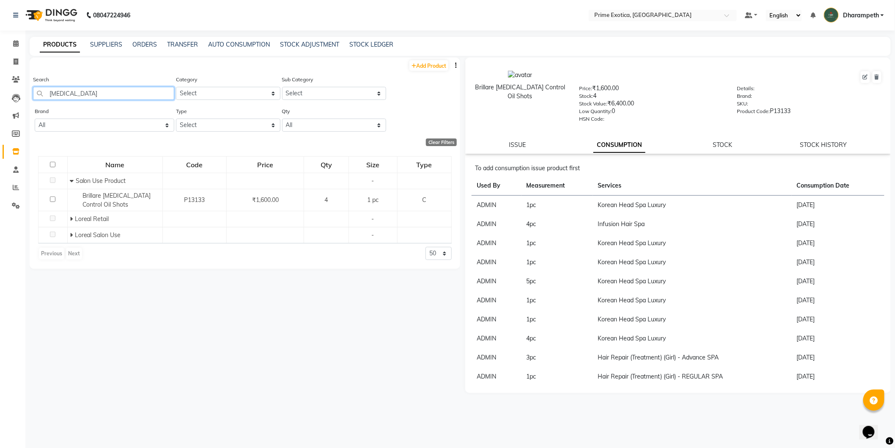
click at [102, 96] on input "dandruff" at bounding box center [103, 93] width 141 height 13
type input "d"
type input "hair fall"
click at [512, 143] on link "ISSUE" at bounding box center [517, 145] width 17 height 8
select select
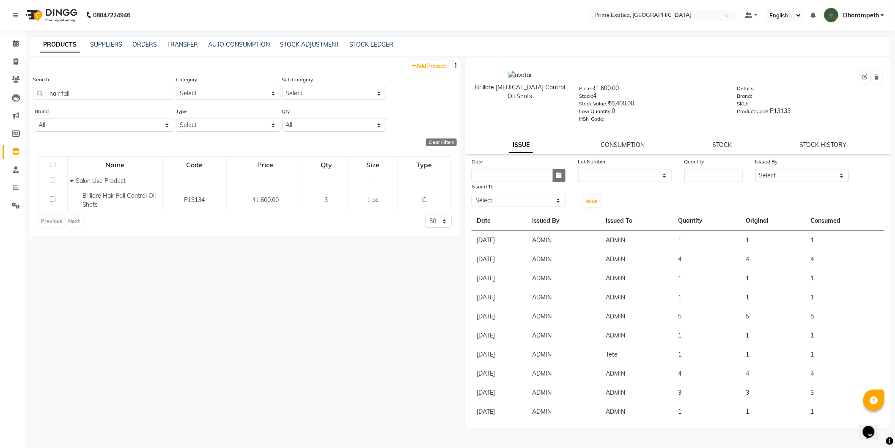
click at [555, 176] on button "button" at bounding box center [559, 175] width 13 height 13
select select "10"
select select "2025"
click at [503, 222] on div "1" at bounding box center [508, 219] width 14 height 14
type input "01-10-2025"
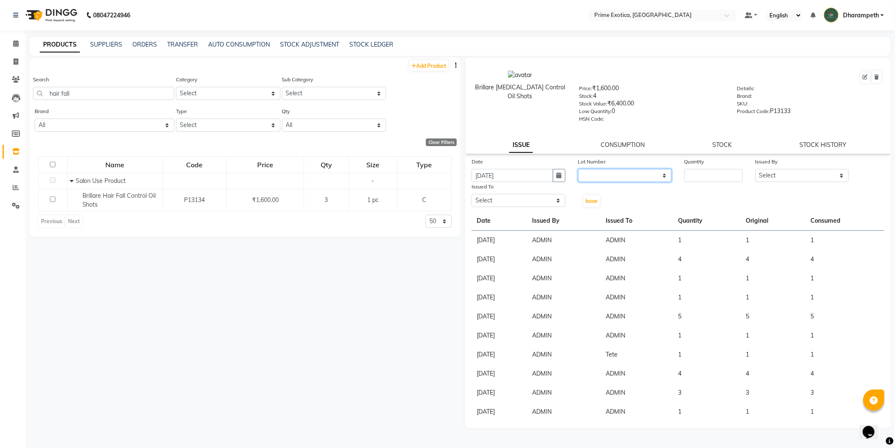
click at [601, 176] on select "None" at bounding box center [625, 175] width 94 height 13
select select "0: null"
click at [578, 169] on select "None" at bounding box center [625, 175] width 94 height 13
click at [703, 175] on input "number" at bounding box center [713, 175] width 58 height 13
type input "1"
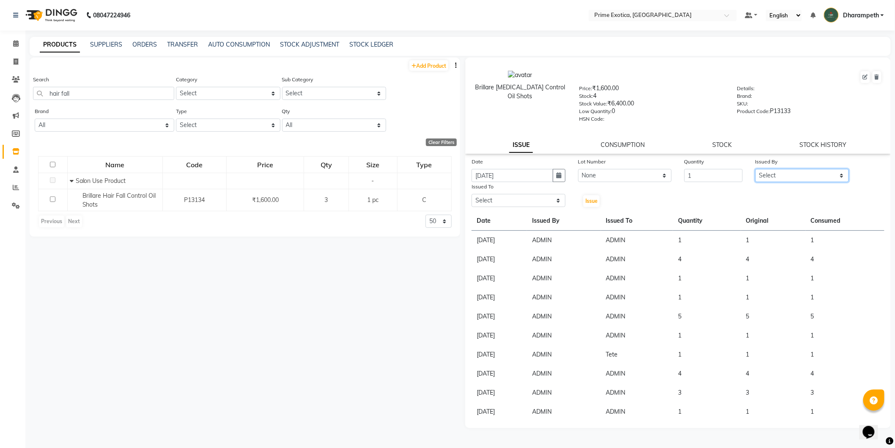
drag, startPoint x: 775, startPoint y: 176, endPoint x: 775, endPoint y: 181, distance: 5.1
click at [775, 178] on select "Select Abhijet ADMIN ANGELA S JOHN cham Darshan Gaikwad Dipak Narnaware Kashish…" at bounding box center [802, 175] width 94 height 13
select select "37067"
click at [755, 169] on select "Select Abhijet ADMIN ANGELA S JOHN cham Darshan Gaikwad Dipak Narnaware Kashish…" at bounding box center [802, 175] width 94 height 13
click at [472, 199] on select "Select Abhijet ADMIN ANGELA S JOHN cham Darshan Gaikwad Dipak Narnaware Kashish…" at bounding box center [519, 200] width 94 height 13
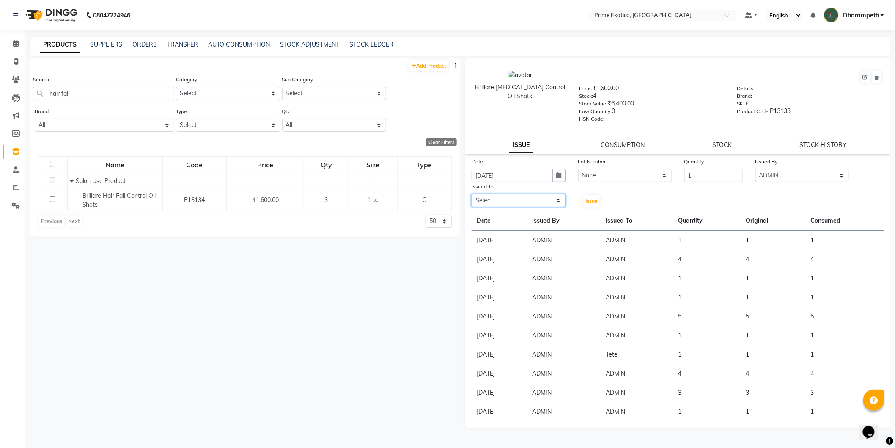
select select "37067"
click at [472, 194] on select "Select Abhijet ADMIN ANGELA S JOHN cham Darshan Gaikwad Dipak Narnaware Kashish…" at bounding box center [519, 200] width 94 height 13
click at [582, 203] on div "Issue" at bounding box center [590, 195] width 36 height 26
click at [595, 201] on span "Issue" at bounding box center [591, 201] width 12 height 6
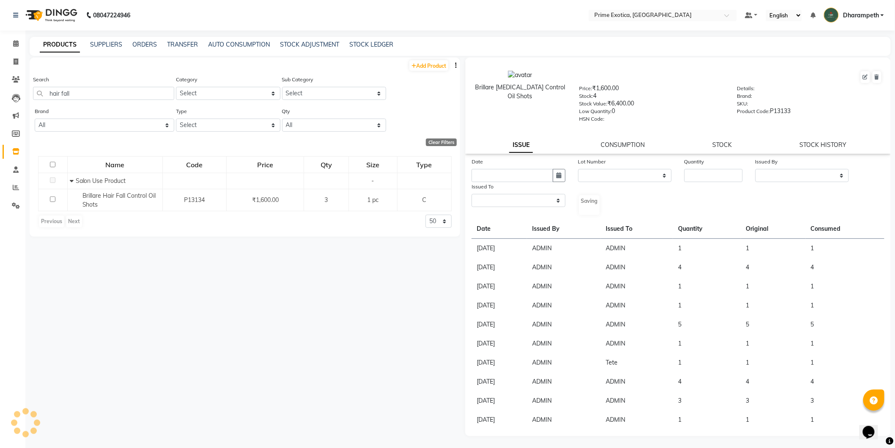
select select
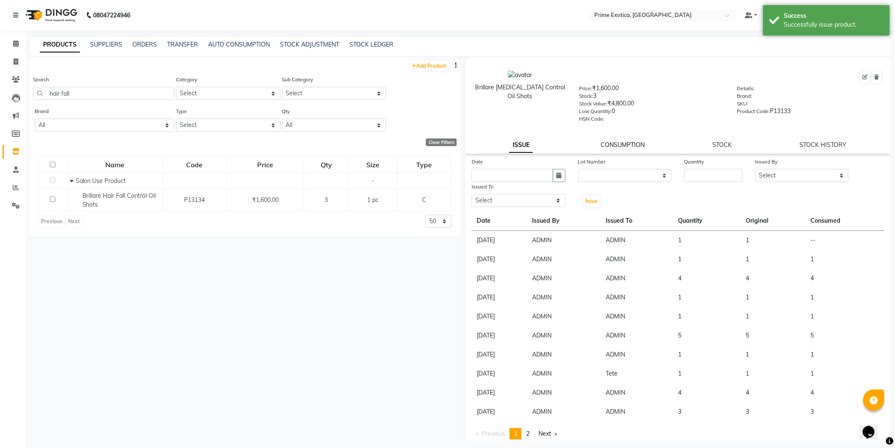
click at [637, 146] on link "CONSUMPTION" at bounding box center [623, 145] width 44 height 8
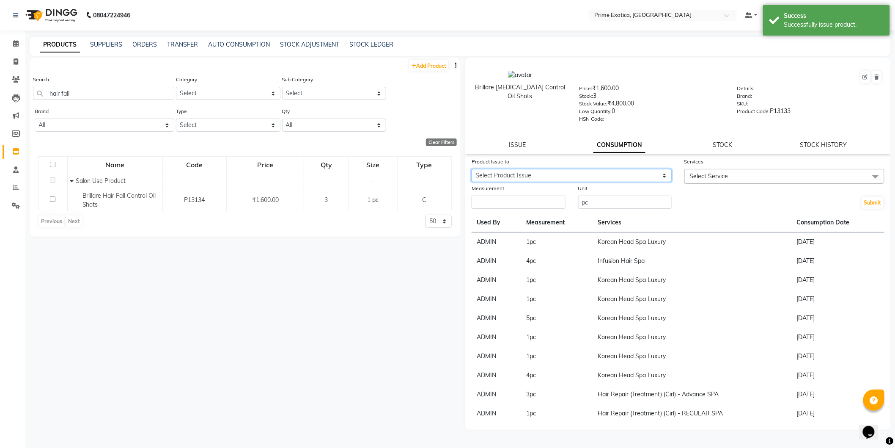
click at [637, 174] on select "Select Product Issue 2025-10-01, Issued to: ADMIN, Balance: 1" at bounding box center [572, 175] width 200 height 13
click at [633, 208] on input "pc" at bounding box center [625, 201] width 94 height 13
click at [815, 175] on span "Select Service" at bounding box center [784, 176] width 200 height 15
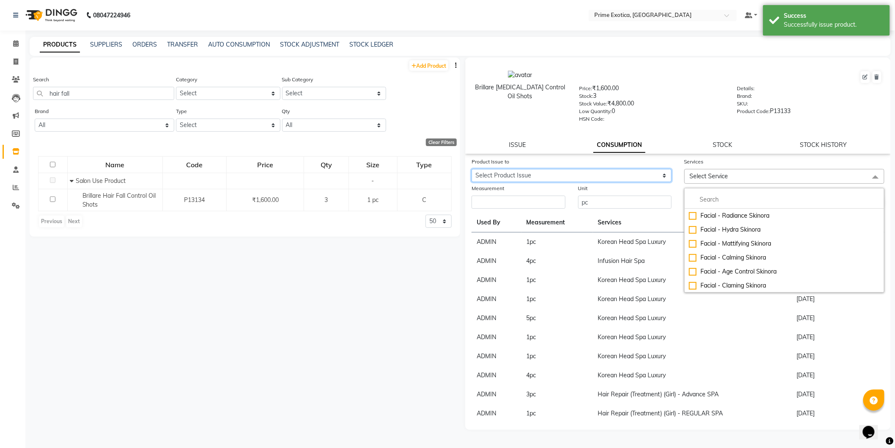
click at [603, 178] on select "Select Product Issue 2025-10-01, Issued to: ADMIN, Balance: 1" at bounding box center [572, 175] width 200 height 13
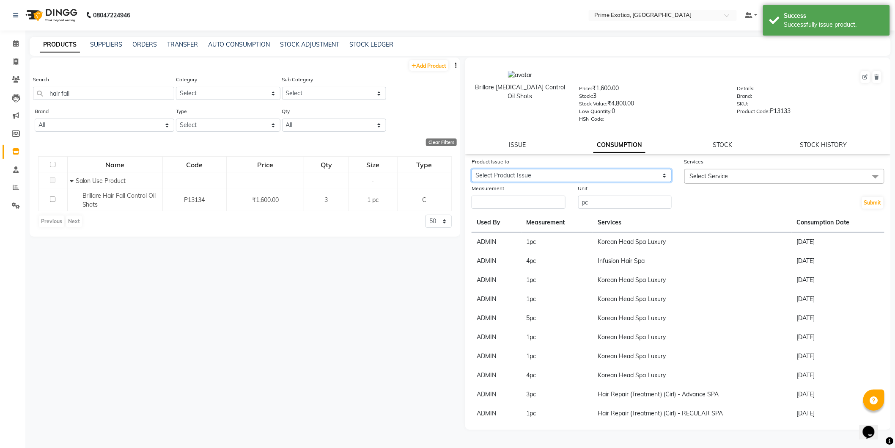
select select "1278231"
click at [472, 169] on select "Select Product Issue 2025-10-01, Issued to: ADMIN, Balance: 1" at bounding box center [572, 175] width 200 height 13
click at [706, 178] on span "Select Service" at bounding box center [709, 176] width 38 height 8
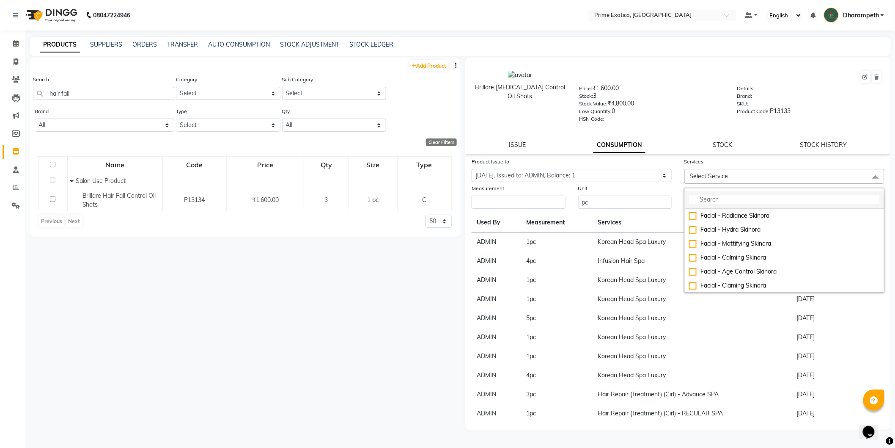
click at [709, 195] on li at bounding box center [784, 200] width 199 height 18
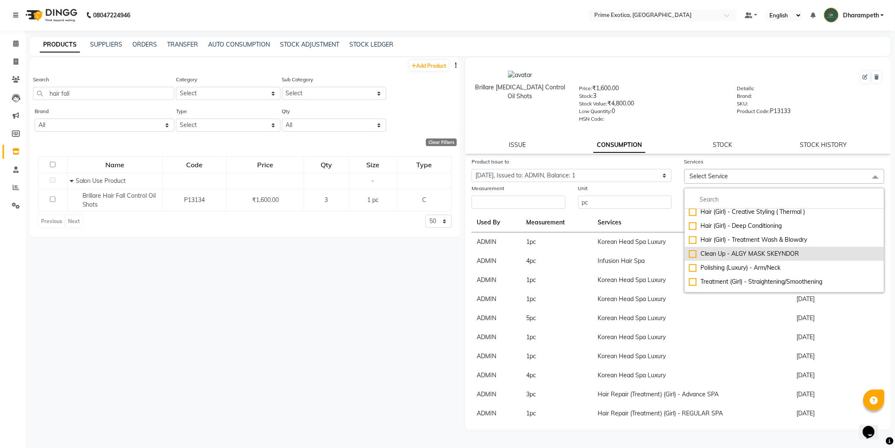
scroll to position [141, 0]
click at [711, 197] on input "multiselect-search" at bounding box center [784, 199] width 191 height 9
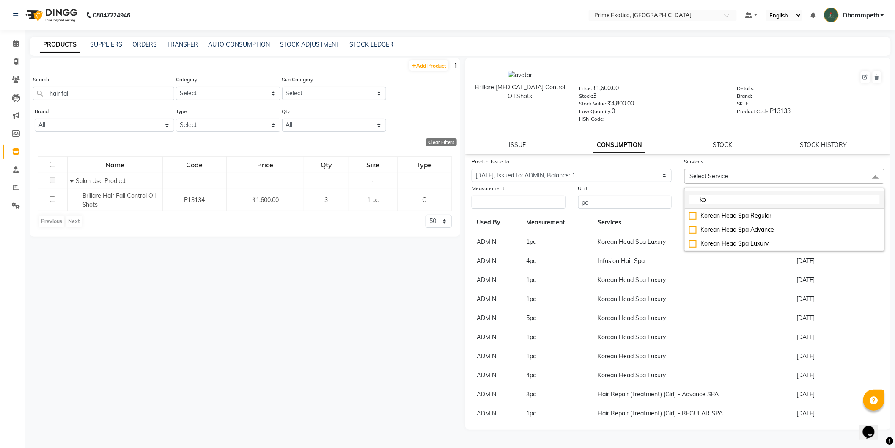
scroll to position [0, 0]
type input "kore"
click at [721, 240] on div "Korean Head Spa Luxury" at bounding box center [784, 243] width 191 height 9
checkbox input "true"
click at [475, 201] on input "number" at bounding box center [519, 204] width 94 height 13
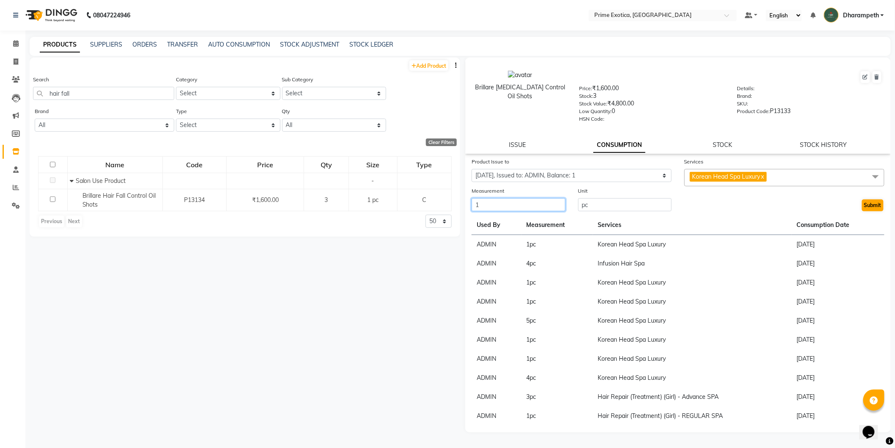
type input "1"
click at [872, 204] on button "Submit" at bounding box center [873, 205] width 22 height 12
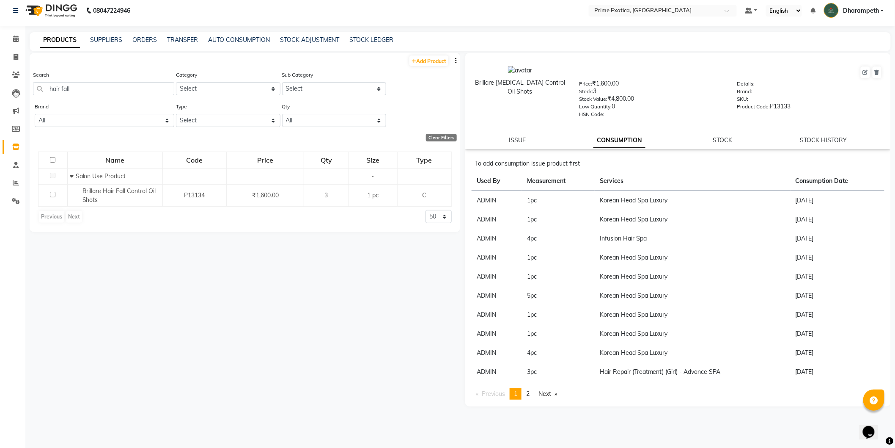
scroll to position [5, 0]
click at [299, 323] on div "Add Product Search hair fall Category Select Hair Skin Personal Care Appliances…" at bounding box center [245, 243] width 431 height 383
click at [91, 88] on input "hair fall" at bounding box center [103, 88] width 141 height 13
type input "h"
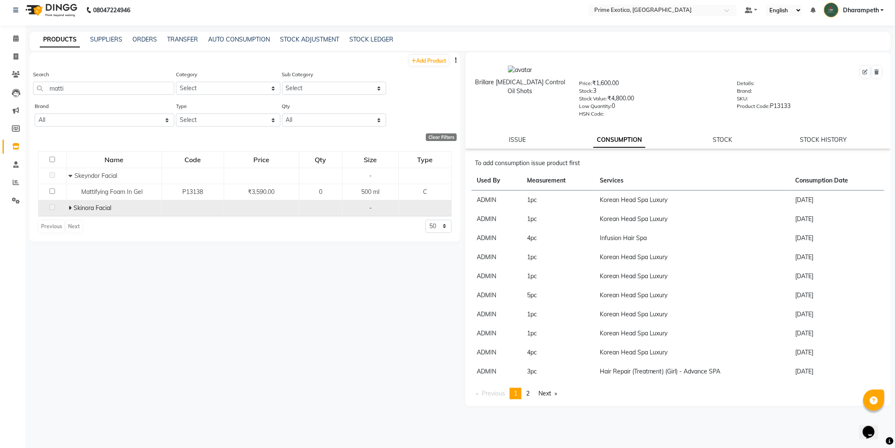
click at [72, 206] on span at bounding box center [71, 208] width 5 height 8
click at [129, 96] on div "Search matti" at bounding box center [103, 86] width 141 height 32
click at [132, 92] on input "matti" at bounding box center [103, 88] width 141 height 13
type input "m"
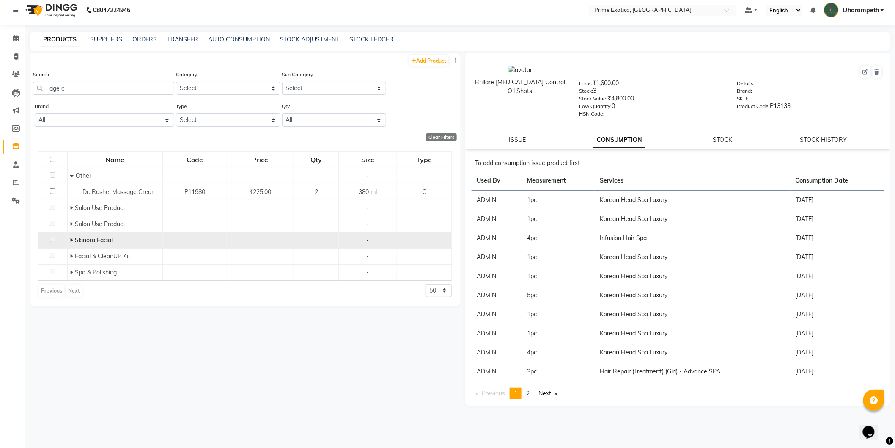
click at [71, 240] on icon at bounding box center [71, 240] width 3 height 6
click at [145, 78] on div "Search age c" at bounding box center [103, 82] width 141 height 25
drag, startPoint x: 168, startPoint y: 91, endPoint x: 171, endPoint y: 88, distance: 5.4
click at [169, 90] on input "age c" at bounding box center [103, 88] width 141 height 13
type input "a"
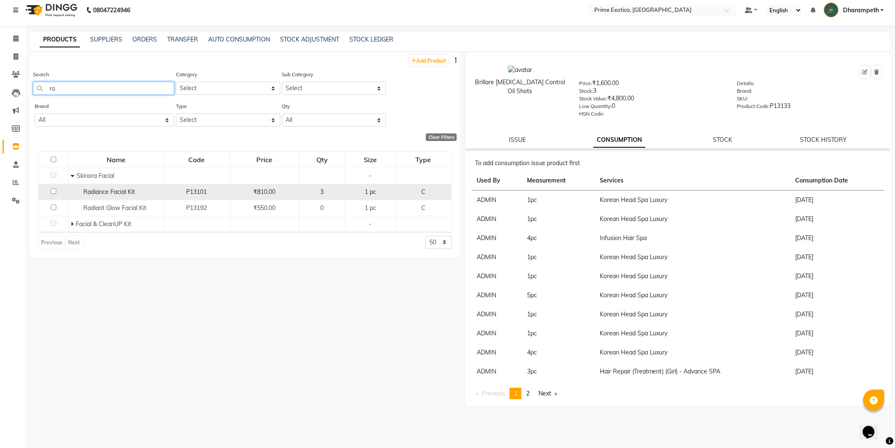
type input "r"
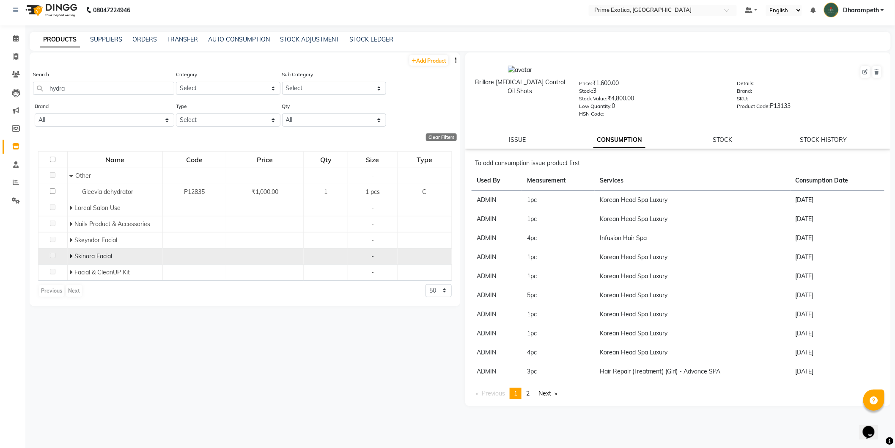
click at [69, 257] on icon at bounding box center [70, 256] width 3 height 6
click at [80, 91] on input "hydra" at bounding box center [103, 88] width 141 height 13
type input "h"
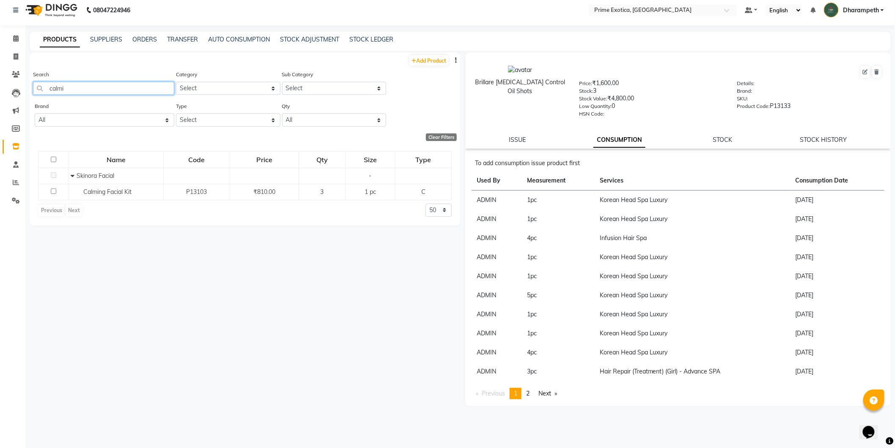
click at [108, 86] on input "calmi" at bounding box center [103, 88] width 141 height 13
type input "c"
type input "ouch"
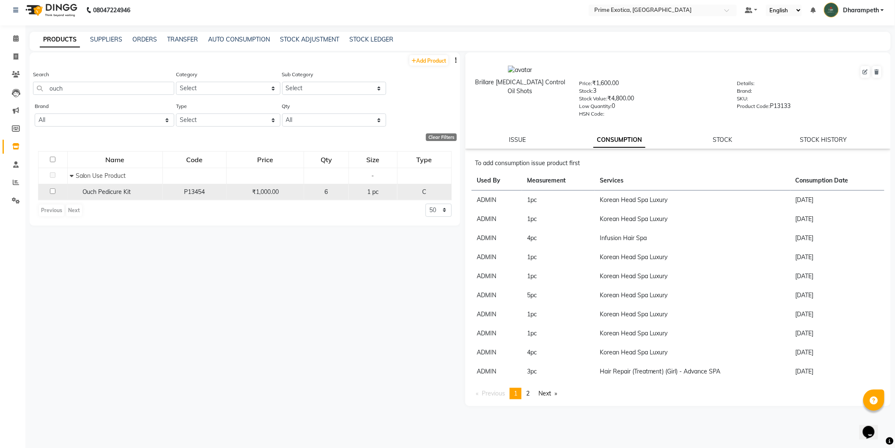
click at [52, 192] on input "checkbox" at bounding box center [52, 190] width 5 height 5
checkbox input "true"
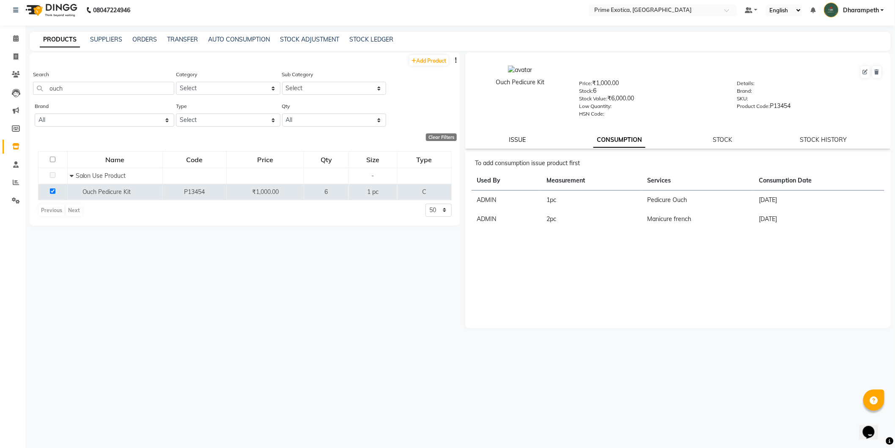
click at [525, 139] on link "ISSUE" at bounding box center [517, 140] width 17 height 8
select select
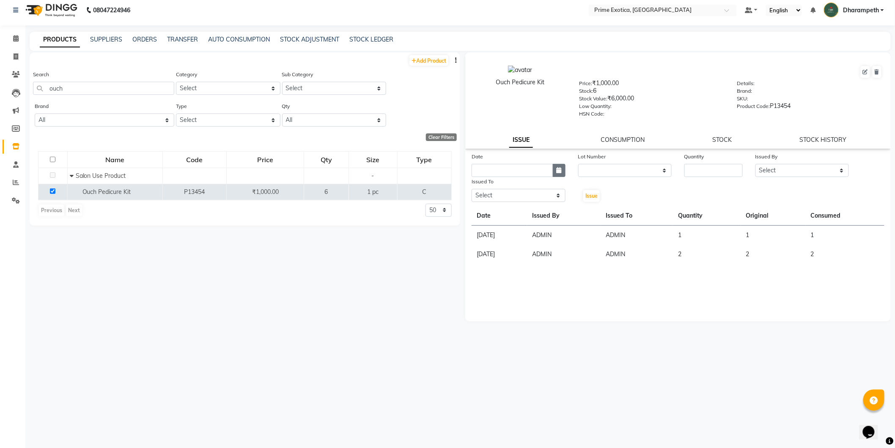
click at [559, 172] on icon "button" at bounding box center [559, 170] width 5 height 6
select select "10"
select select "2025"
click at [510, 214] on div "1" at bounding box center [508, 214] width 14 height 14
type input "01-10-2025"
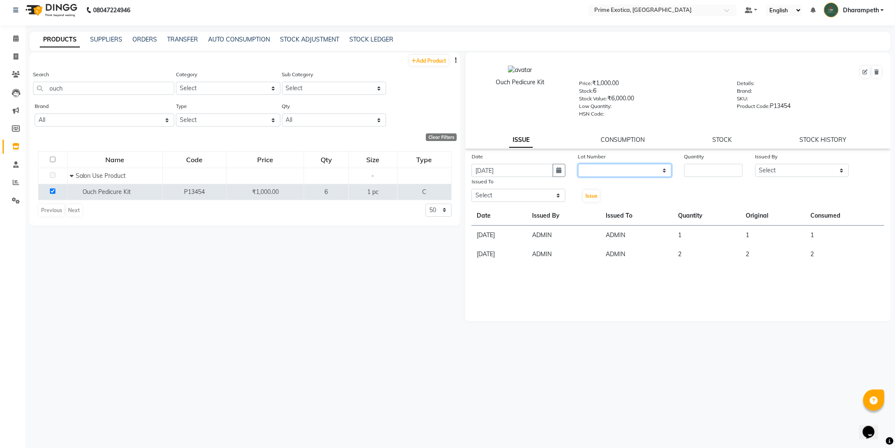
click at [610, 170] on select "None" at bounding box center [625, 170] width 94 height 13
select select "0: null"
click at [578, 164] on select "None" at bounding box center [625, 170] width 94 height 13
click at [690, 166] on input "number" at bounding box center [713, 170] width 58 height 13
type input "1"
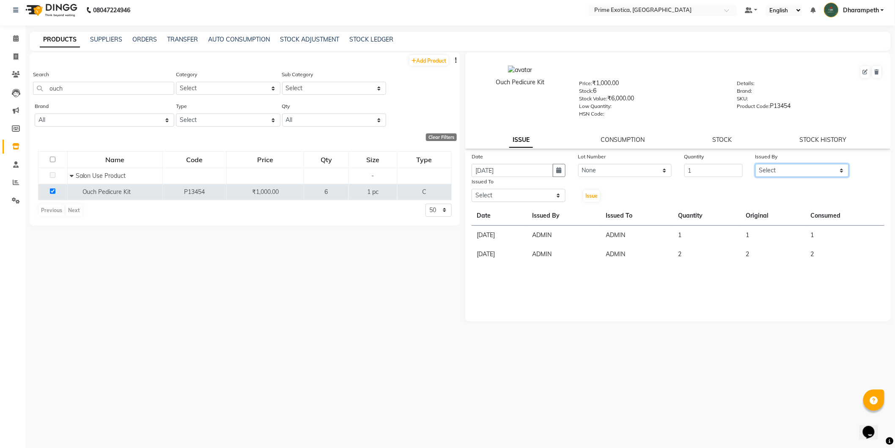
click at [821, 167] on select "Select Abhijet ADMIN ANGELA S JOHN cham Darshan Gaikwad Dipak Narnaware Kashish…" at bounding box center [802, 170] width 94 height 13
select select "37067"
click at [755, 164] on select "Select Abhijet ADMIN ANGELA S JOHN cham Darshan Gaikwad Dipak Narnaware Kashish…" at bounding box center [802, 170] width 94 height 13
click at [523, 197] on select "Select Abhijet ADMIN ANGELA S JOHN cham Darshan Gaikwad Dipak Narnaware Kashish…" at bounding box center [519, 195] width 94 height 13
select select "37067"
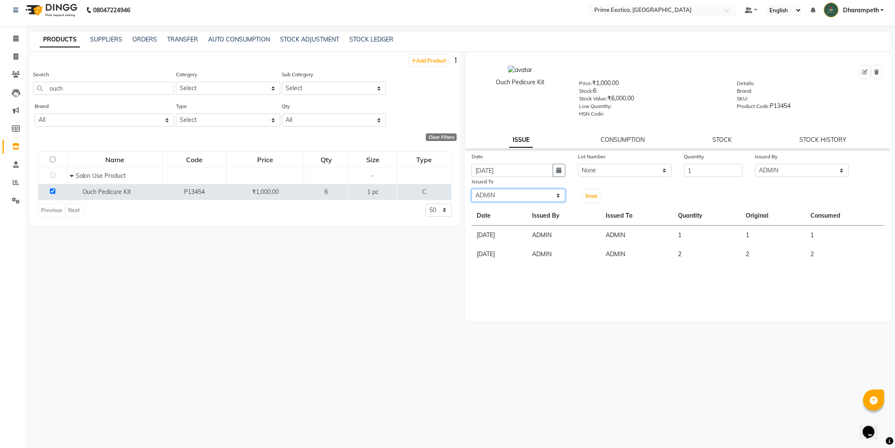
click at [472, 189] on select "Select Abhijet ADMIN ANGELA S JOHN cham Darshan Gaikwad Dipak Narnaware Kashish…" at bounding box center [519, 195] width 94 height 13
click at [590, 196] on span "Issue" at bounding box center [591, 195] width 12 height 6
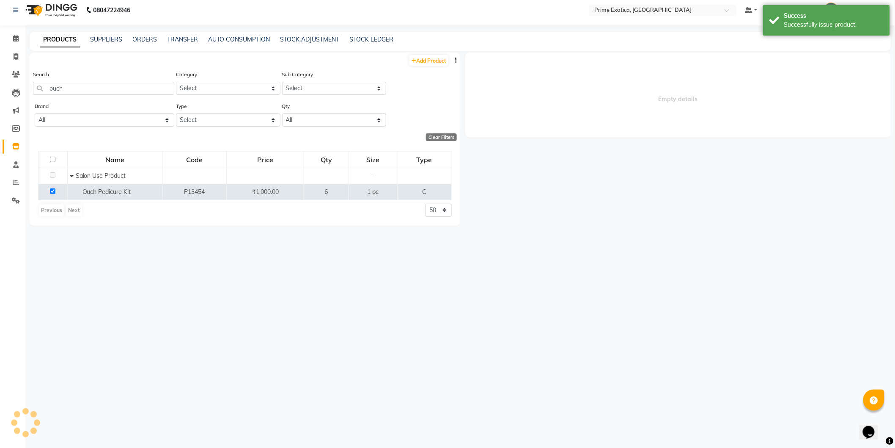
select select
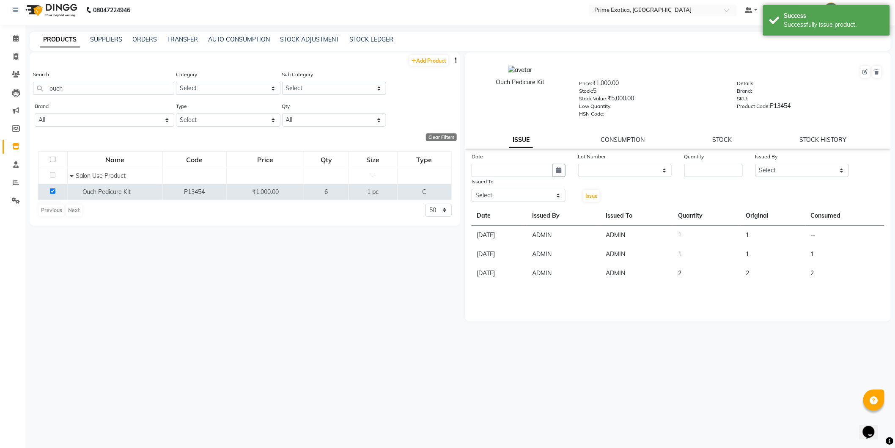
click at [613, 137] on link "CONSUMPTION" at bounding box center [623, 140] width 44 height 8
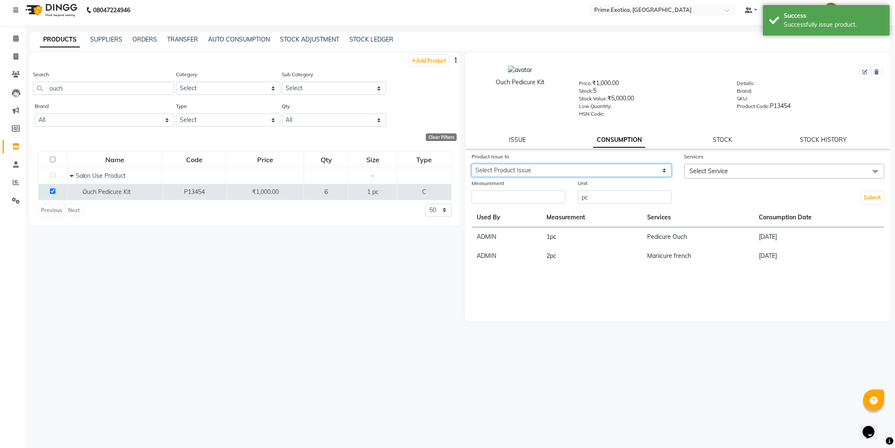
click at [580, 169] on select "Select Product Issue 2025-10-01, Issued to: ADMIN, Balance: 1" at bounding box center [572, 170] width 200 height 13
select select "1278242"
click at [472, 164] on select "Select Product Issue 2025-10-01, Issued to: ADMIN, Balance: 1" at bounding box center [572, 170] width 200 height 13
click at [719, 165] on span "Select Service" at bounding box center [784, 171] width 200 height 15
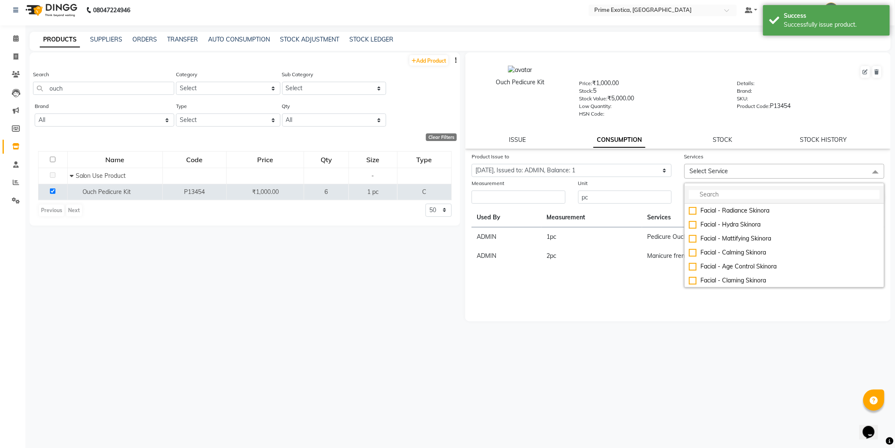
click at [713, 195] on input "multiselect-search" at bounding box center [784, 194] width 191 height 9
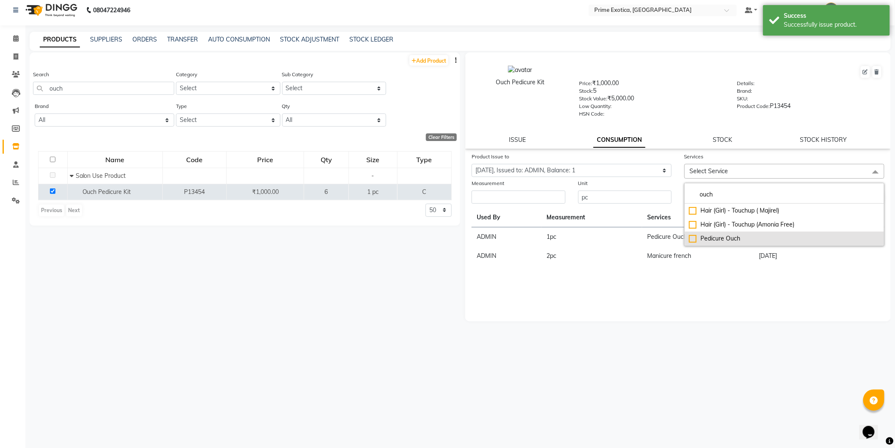
type input "ouch"
click at [725, 235] on div "Pedicure Ouch" at bounding box center [784, 238] width 191 height 9
checkbox input "true"
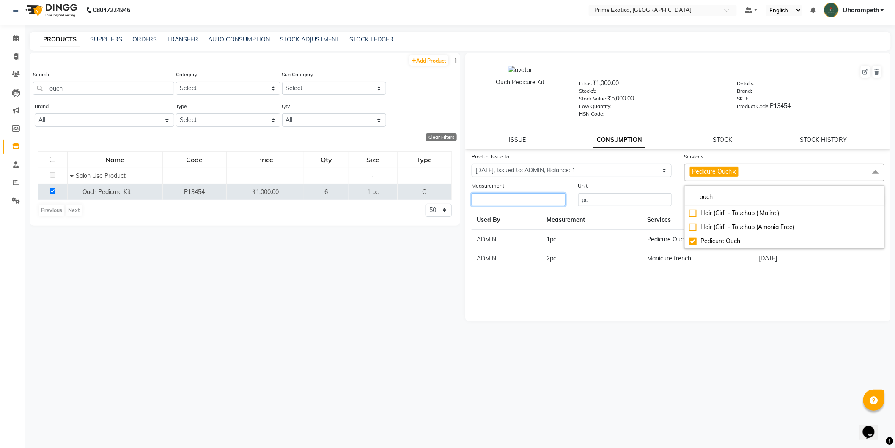
click at [522, 199] on input "number" at bounding box center [519, 199] width 94 height 13
type input "1"
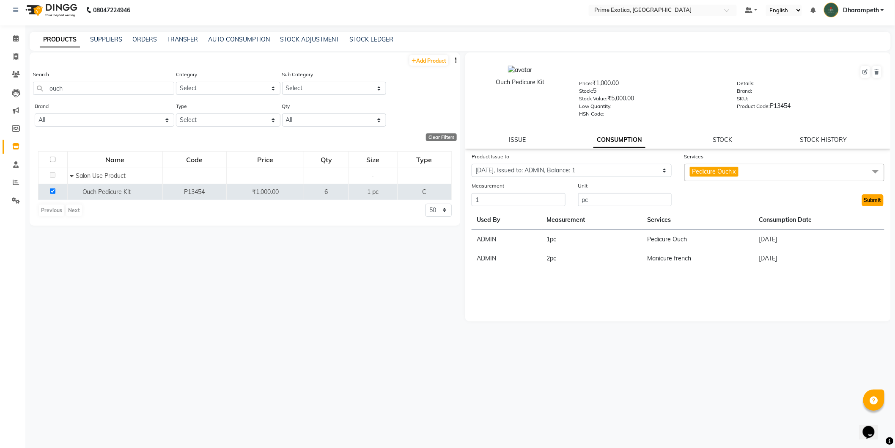
click at [868, 198] on button "Submit" at bounding box center [873, 200] width 22 height 12
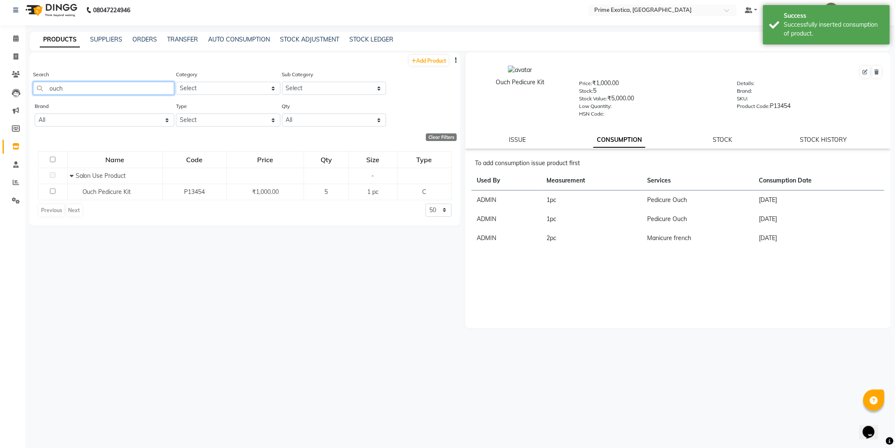
click at [132, 88] on input "ouch" at bounding box center [103, 88] width 141 height 13
type input "o"
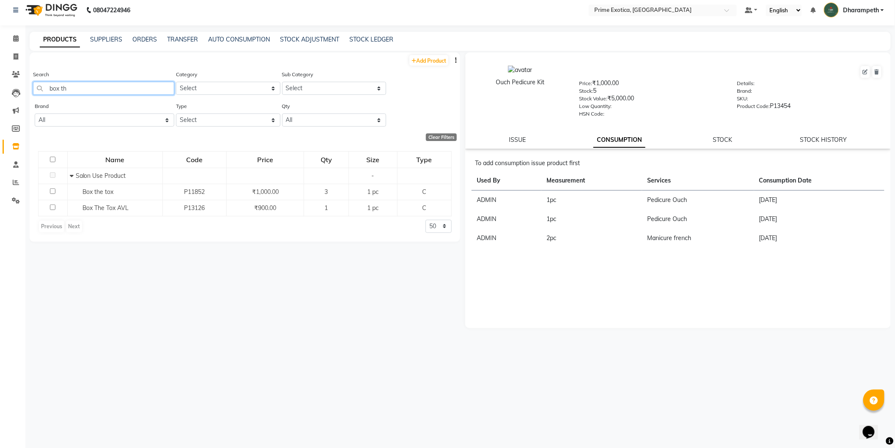
click at [147, 87] on input "box th" at bounding box center [103, 88] width 141 height 13
type input "b"
click at [87, 82] on input "donut" at bounding box center [103, 88] width 141 height 13
type input "d"
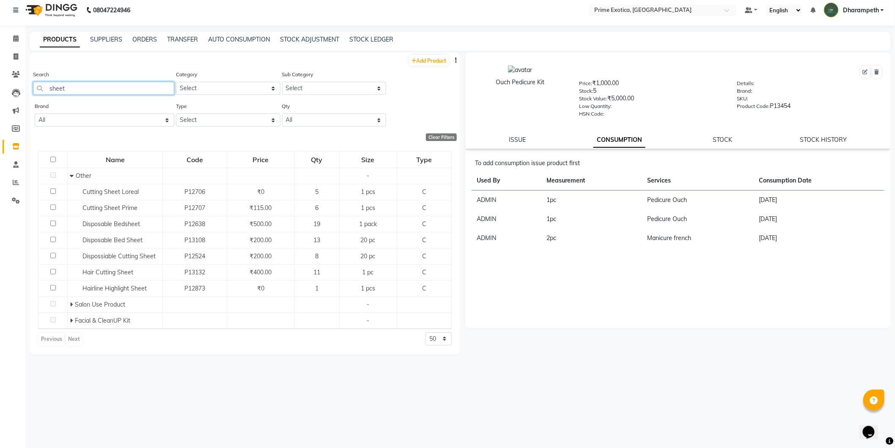
type input "sheet"
click at [13, 183] on icon at bounding box center [16, 182] width 6 height 6
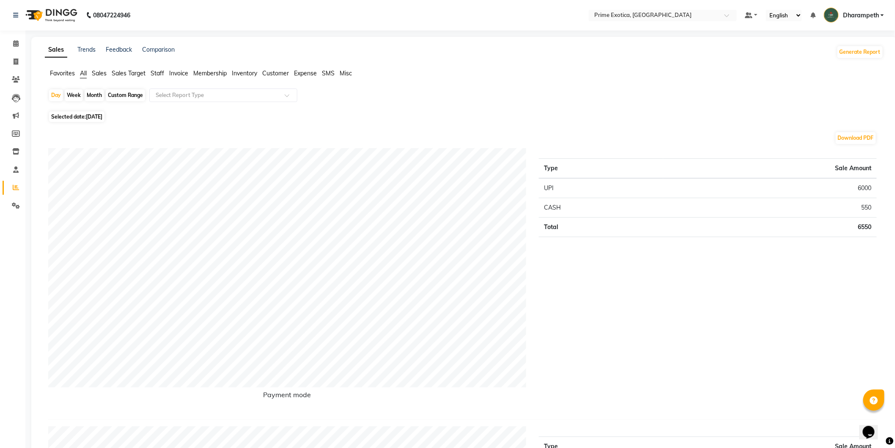
click at [96, 119] on span "[DATE]" at bounding box center [94, 116] width 16 height 6
select select "10"
select select "2025"
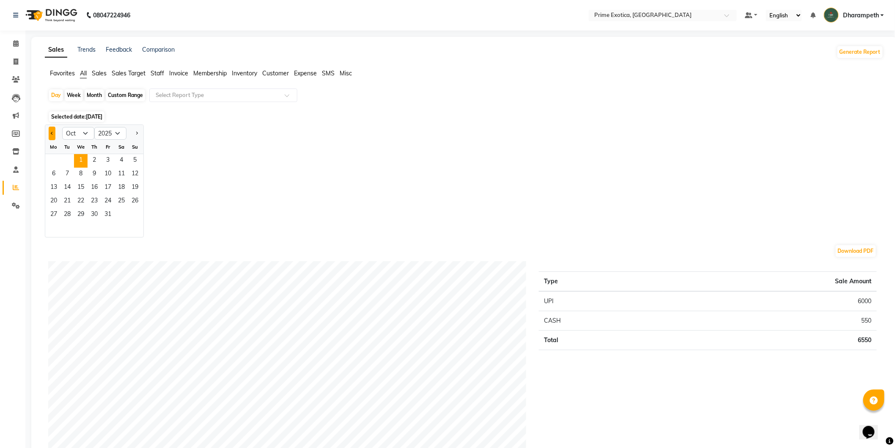
click at [52, 128] on button "Previous month" at bounding box center [52, 133] width 7 height 14
select select "9"
click at [98, 93] on div "Month" at bounding box center [94, 95] width 19 height 12
select select "10"
select select "2025"
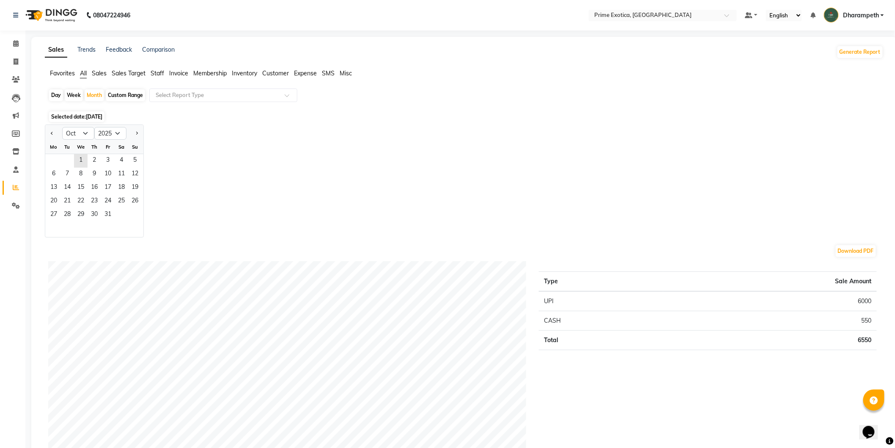
click at [56, 133] on div at bounding box center [53, 133] width 17 height 14
click at [52, 132] on span "Previous month" at bounding box center [52, 132] width 3 height 3
select select "9"
click at [56, 159] on span "1" at bounding box center [54, 161] width 14 height 14
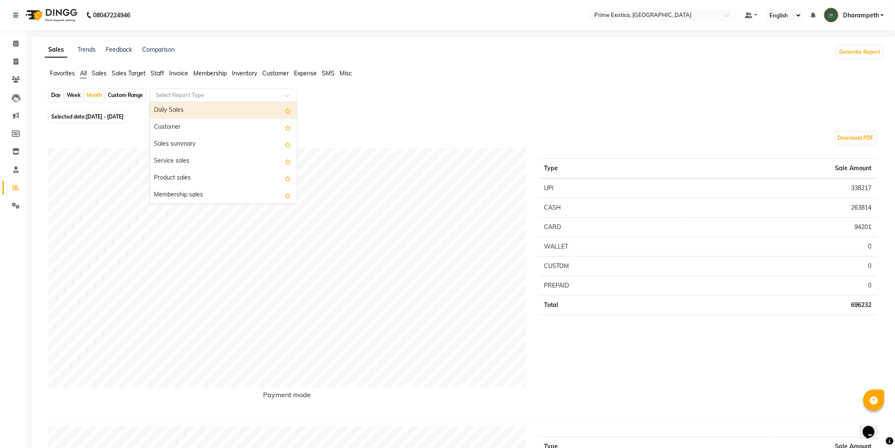
click at [260, 88] on div "Select Report Type" at bounding box center [223, 95] width 148 height 14
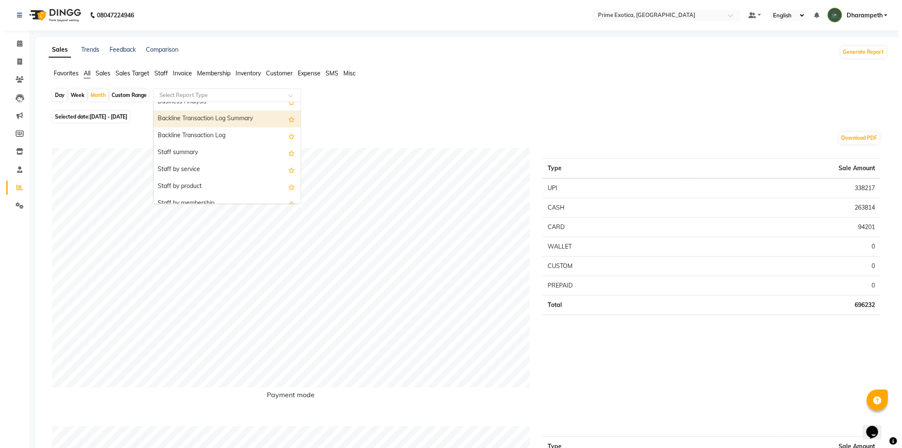
scroll to position [235, 0]
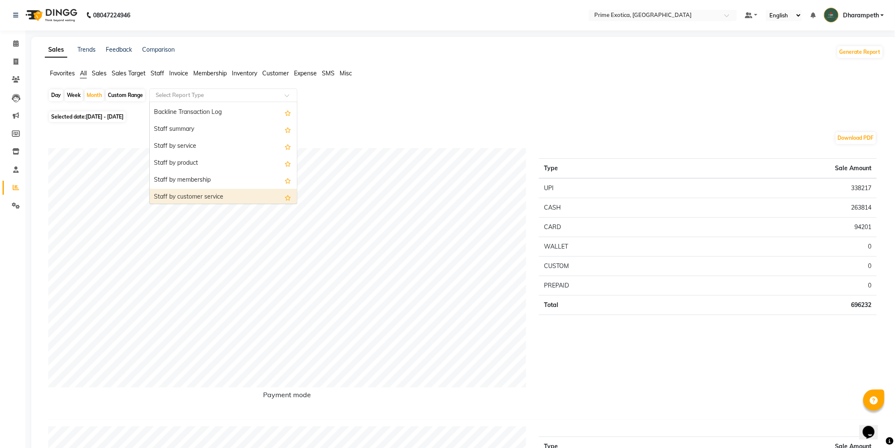
click at [220, 197] on div "Staff by customer service" at bounding box center [223, 197] width 147 height 17
select select "filtered_report"
select select "pdf"
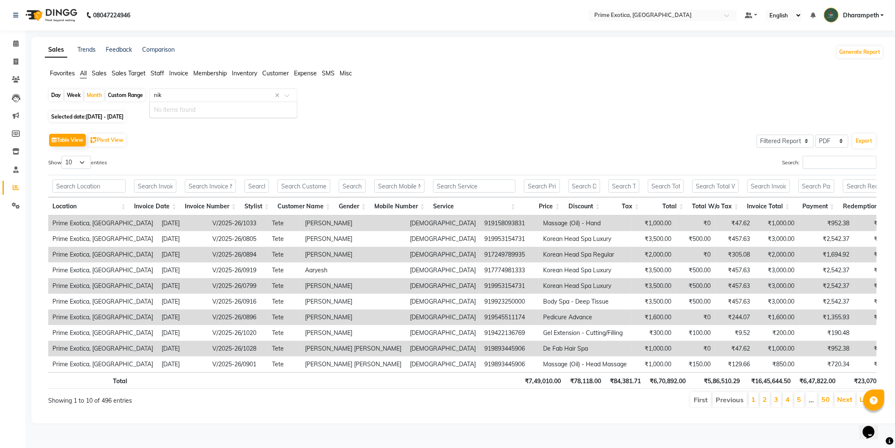
type input "niki"
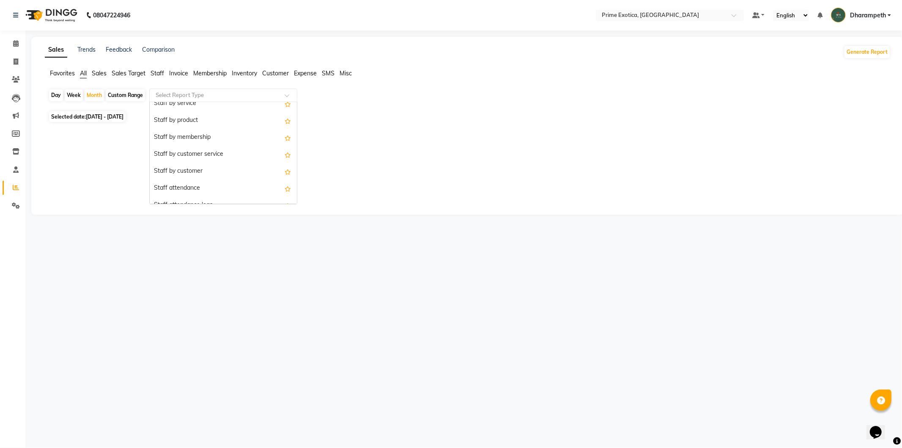
scroll to position [282, 0]
click at [196, 155] on div "Staff by customer service" at bounding box center [223, 150] width 147 height 17
select select "filtered_report"
select select "pdf"
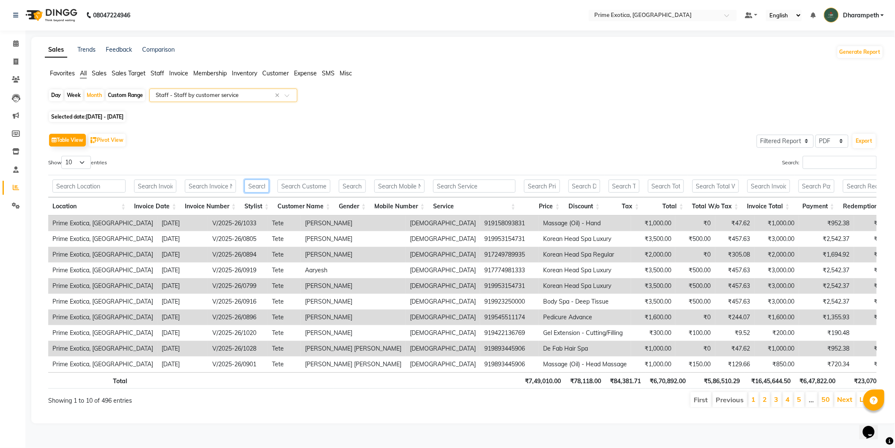
click at [258, 189] on input "text" at bounding box center [256, 185] width 25 height 13
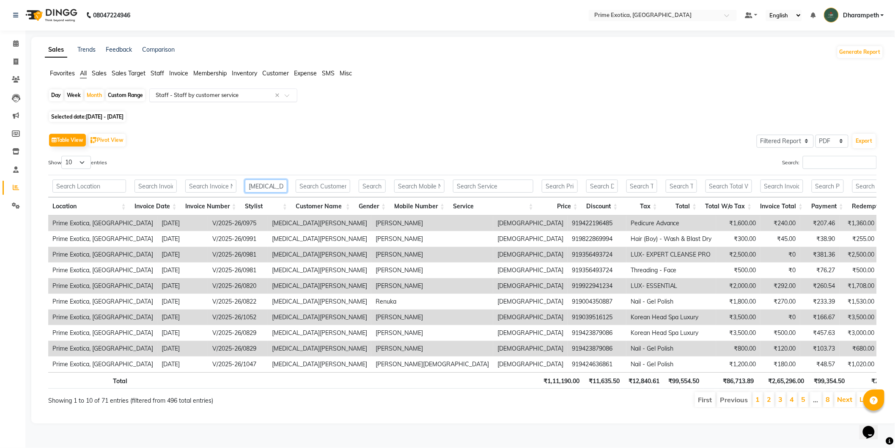
type input "nikita"
click at [504, 183] on input "text" at bounding box center [493, 185] width 80 height 13
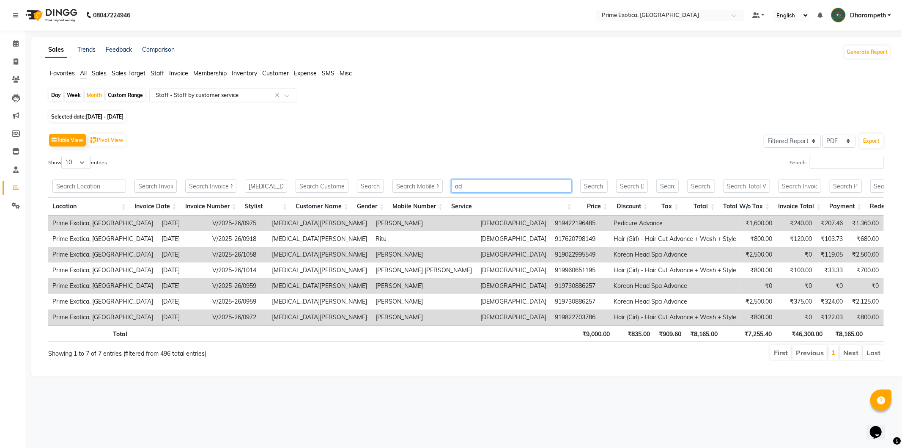
type input "a"
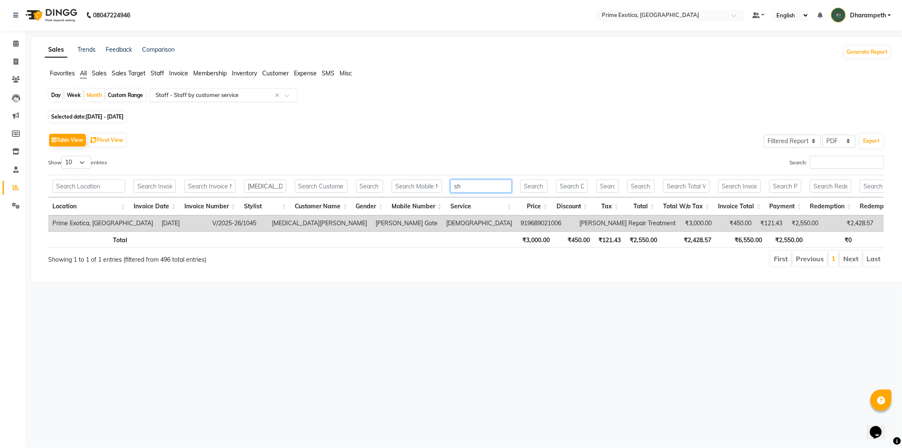
type input "s"
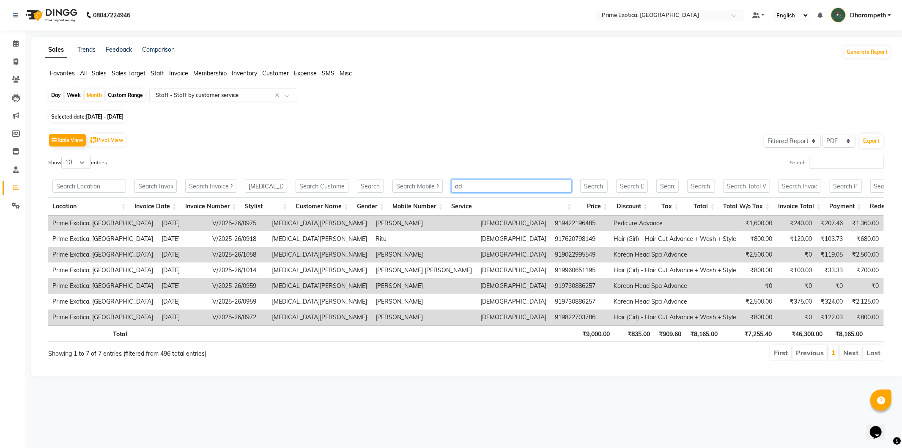
type input "a"
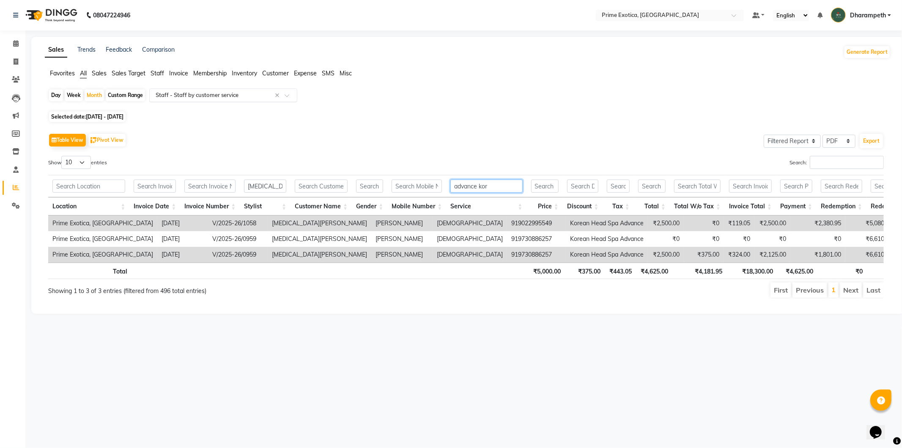
type input "advance kor"
click at [278, 188] on input "nikita" at bounding box center [265, 185] width 42 height 13
type input "n"
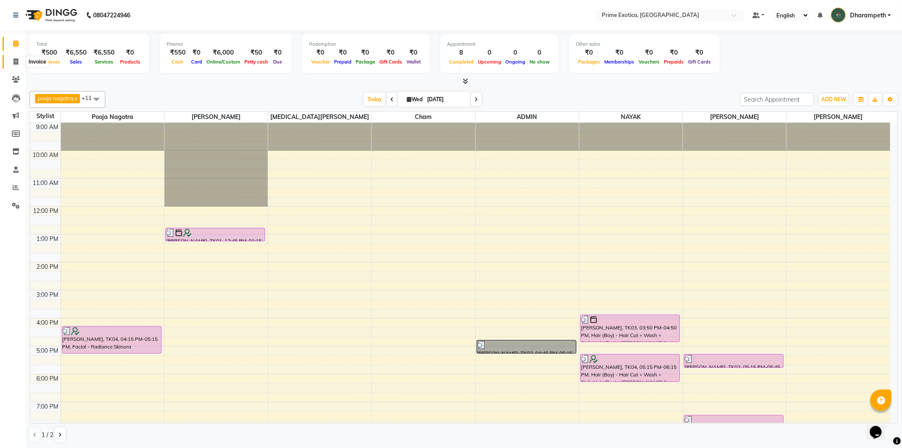
click at [19, 63] on span at bounding box center [15, 62] width 15 height 10
select select "service"
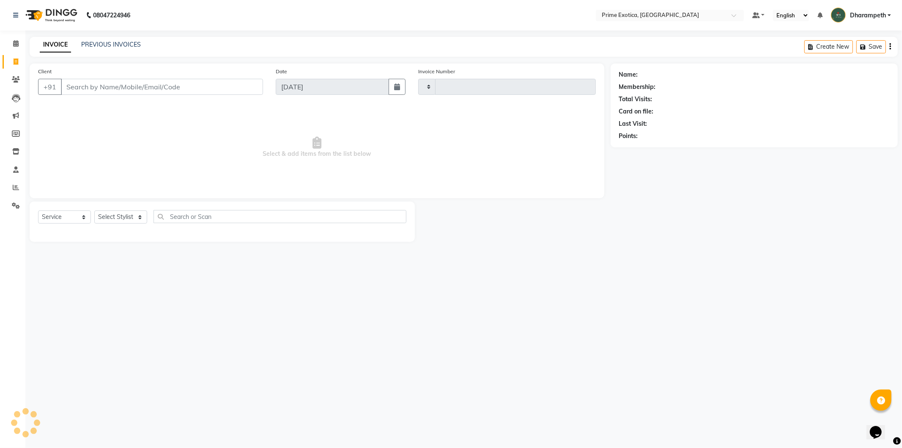
type input "1071"
select select "5380"
click at [108, 45] on link "PREVIOUS INVOICES" at bounding box center [111, 45] width 60 height 8
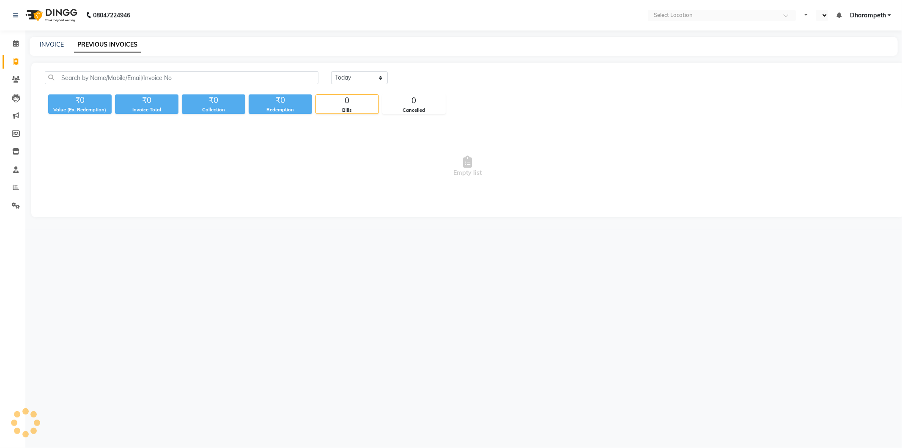
select select "en"
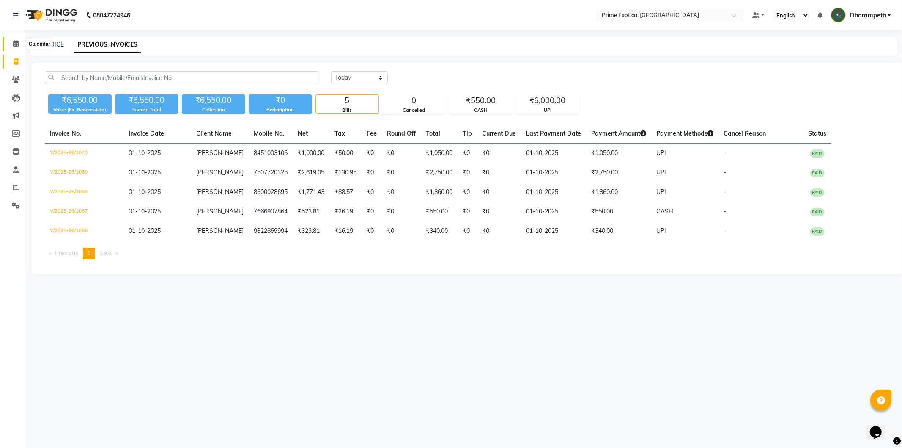
click at [14, 44] on icon at bounding box center [15, 43] width 5 height 6
